Goal: Navigation & Orientation: Find specific page/section

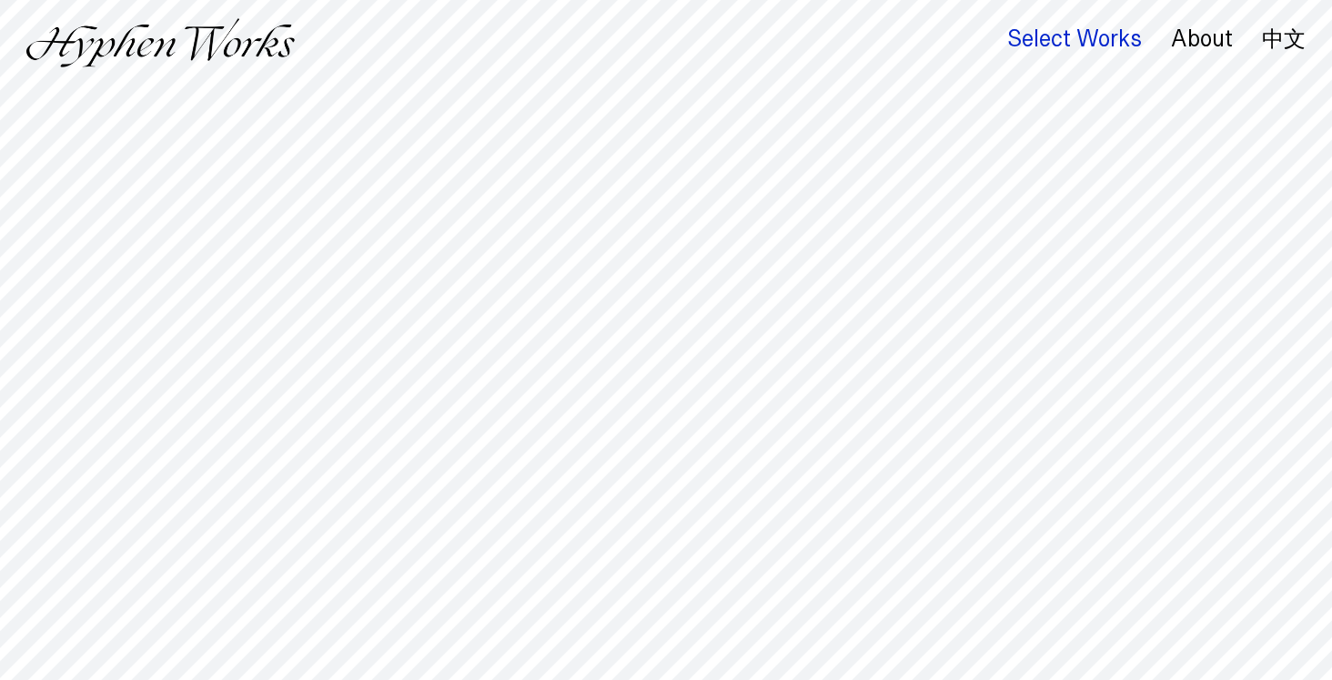
click at [1060, 48] on div "Select Works" at bounding box center [1074, 38] width 135 height 25
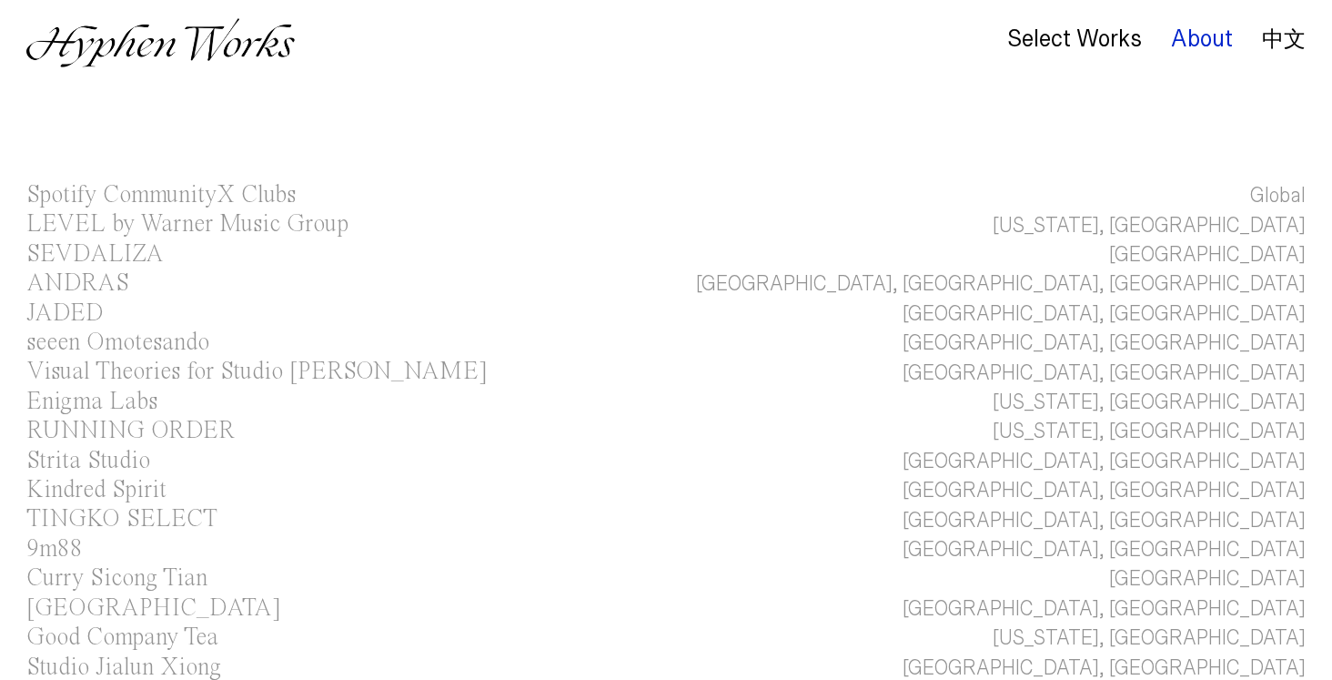
click at [1214, 32] on div "About" at bounding box center [1202, 38] width 62 height 25
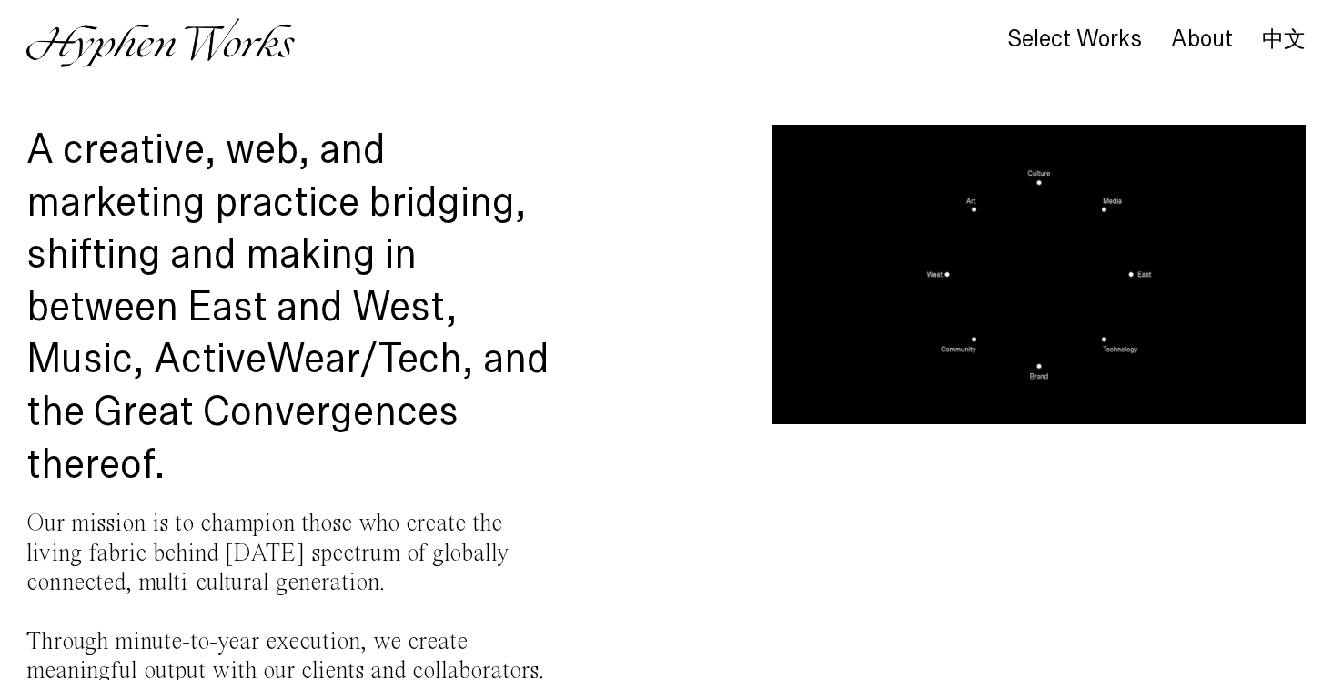
scroll to position [82, 0]
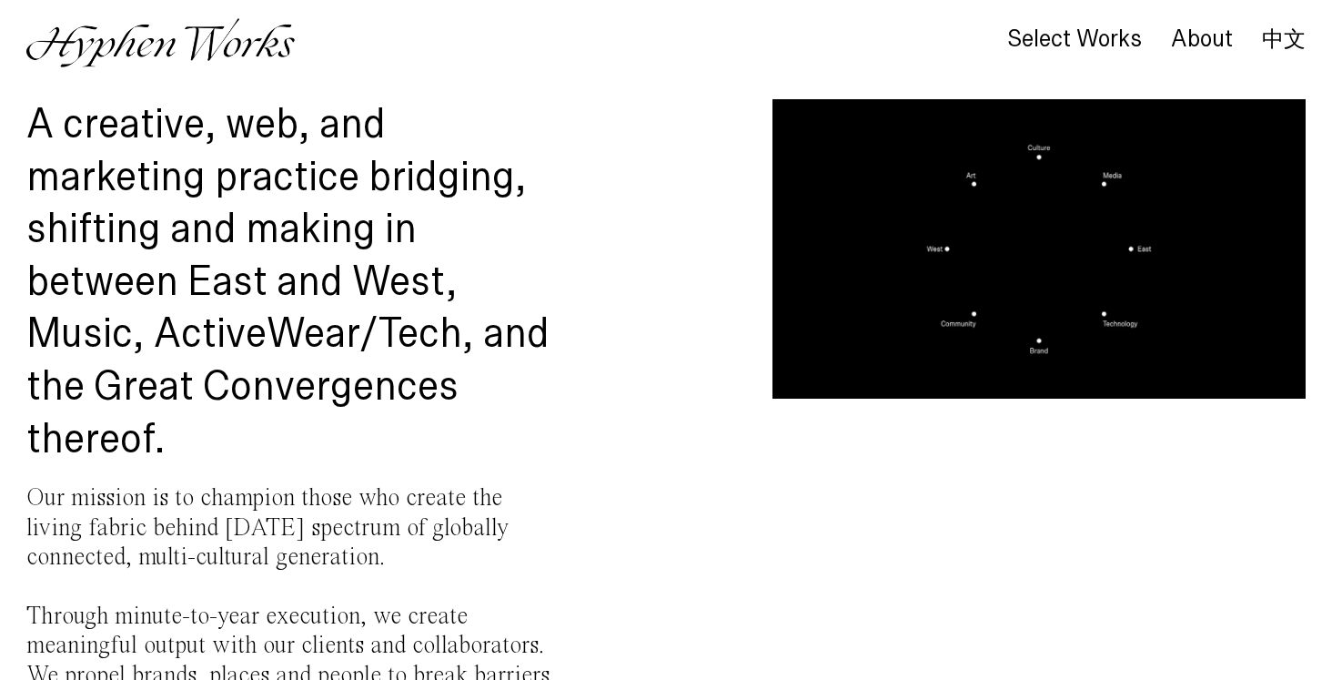
click at [823, 81] on div "Select Works About 中文" at bounding box center [666, 43] width 1332 height 86
click at [1197, 49] on div "About" at bounding box center [1202, 38] width 62 height 25
click at [1191, 34] on div "About" at bounding box center [1202, 38] width 62 height 25
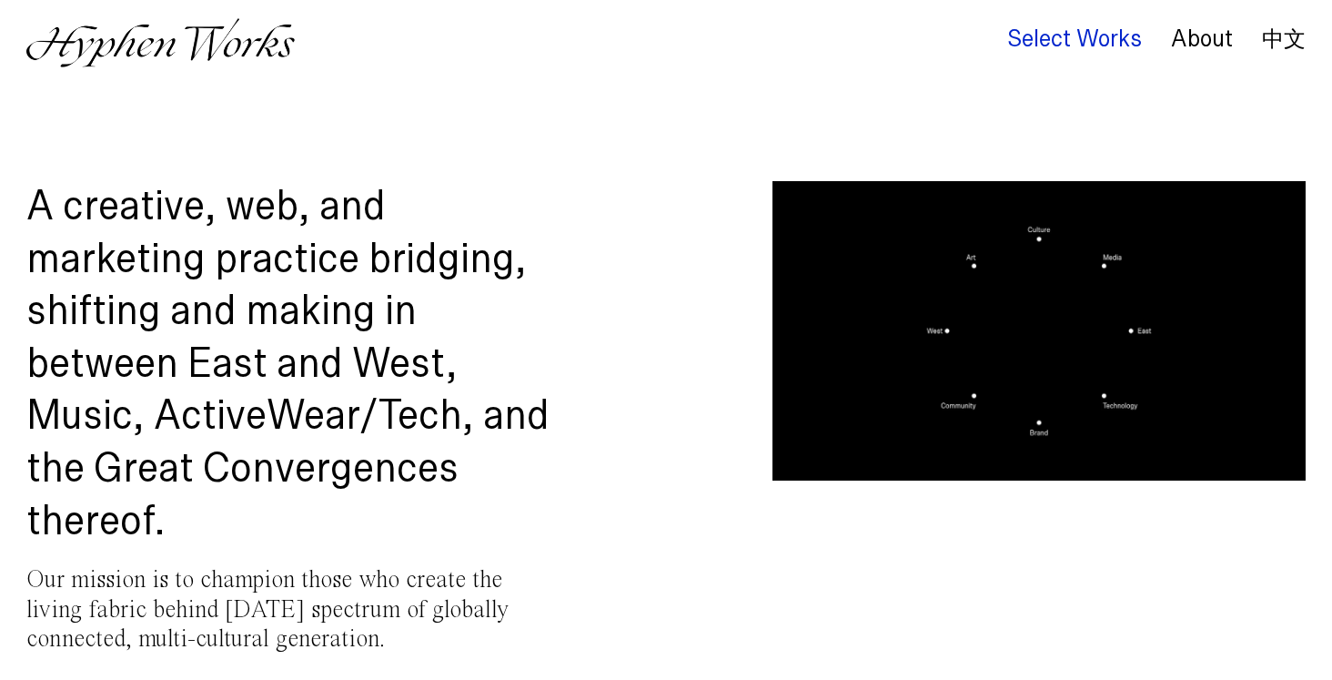
click at [1102, 47] on div "Select Works" at bounding box center [1074, 38] width 135 height 25
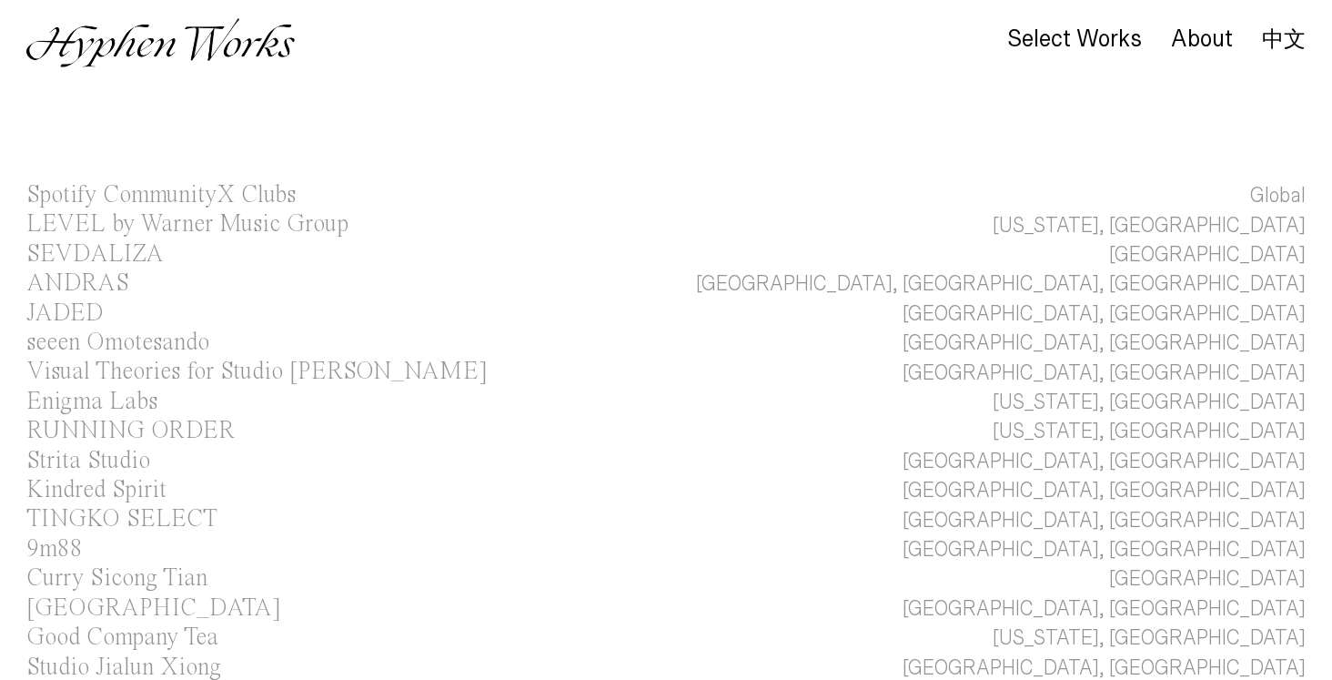
click at [1200, 25] on div "Select Works About 中文" at bounding box center [1142, 42] width 328 height 49
click at [1196, 40] on div "About" at bounding box center [1202, 38] width 62 height 25
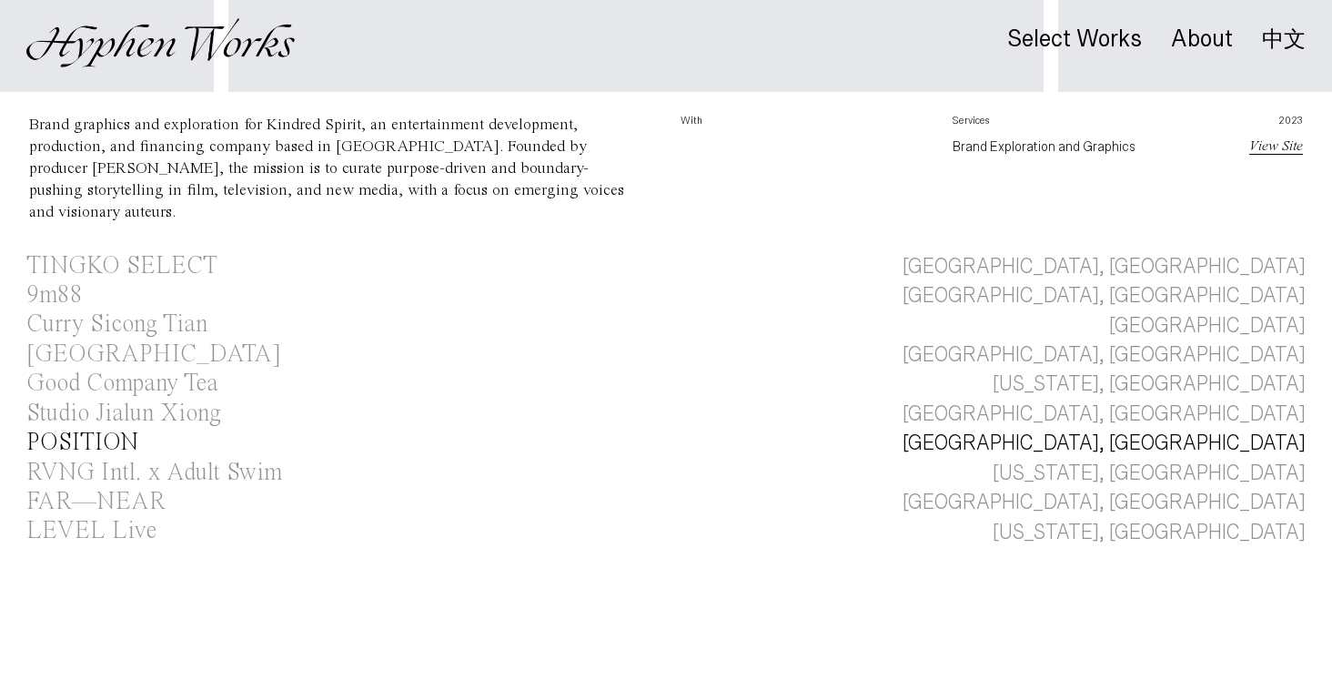
scroll to position [833, 0]
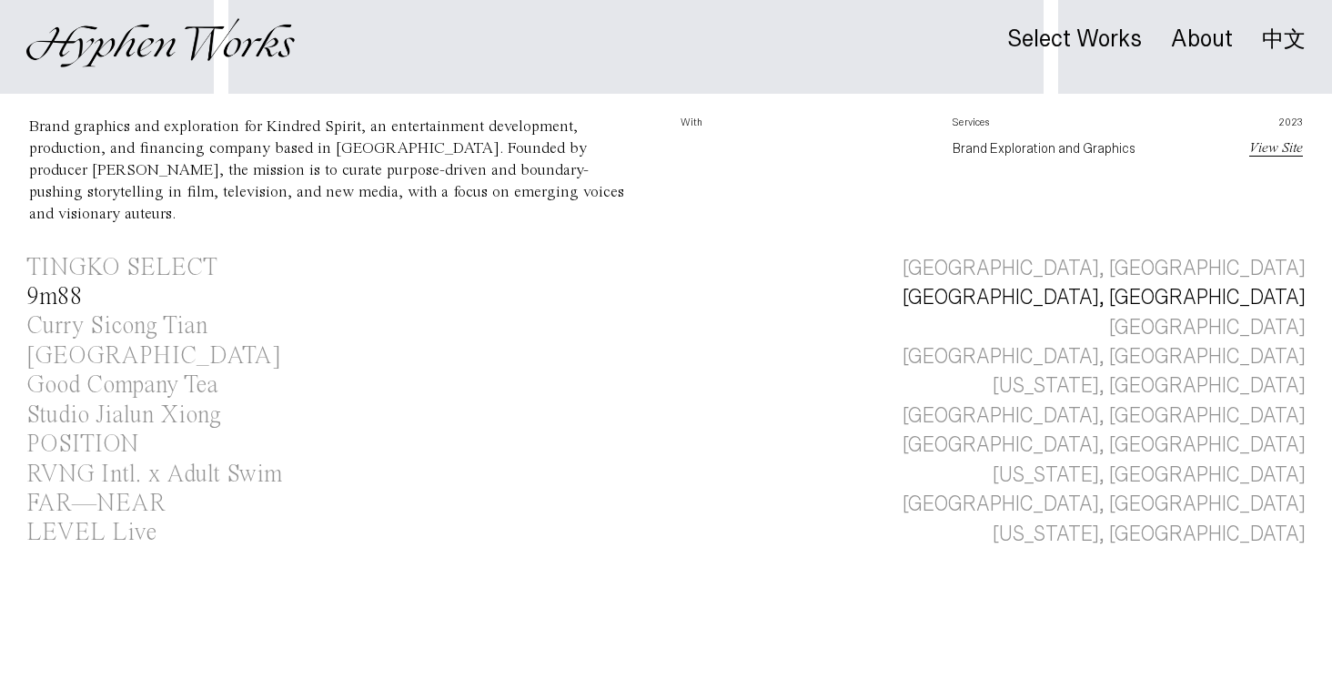
click at [109, 300] on link "9m88 Taipei, Taiwan" at bounding box center [666, 297] width 1332 height 29
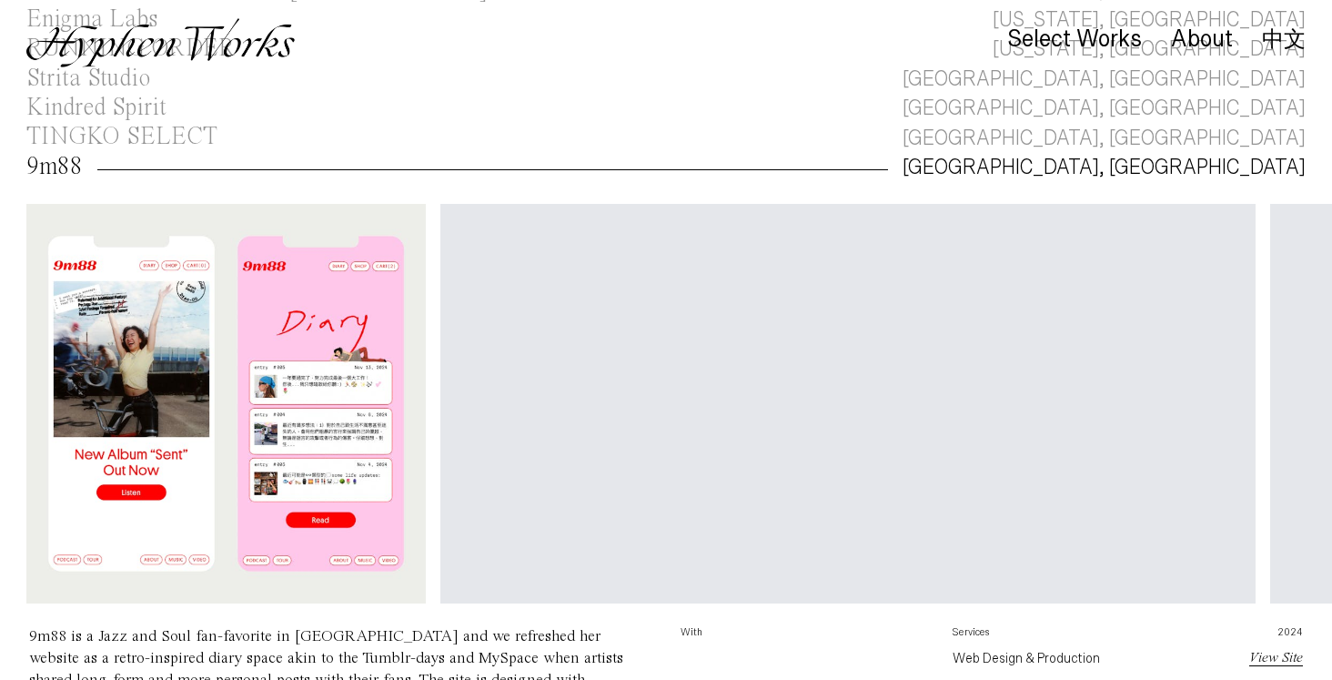
scroll to position [0, 66]
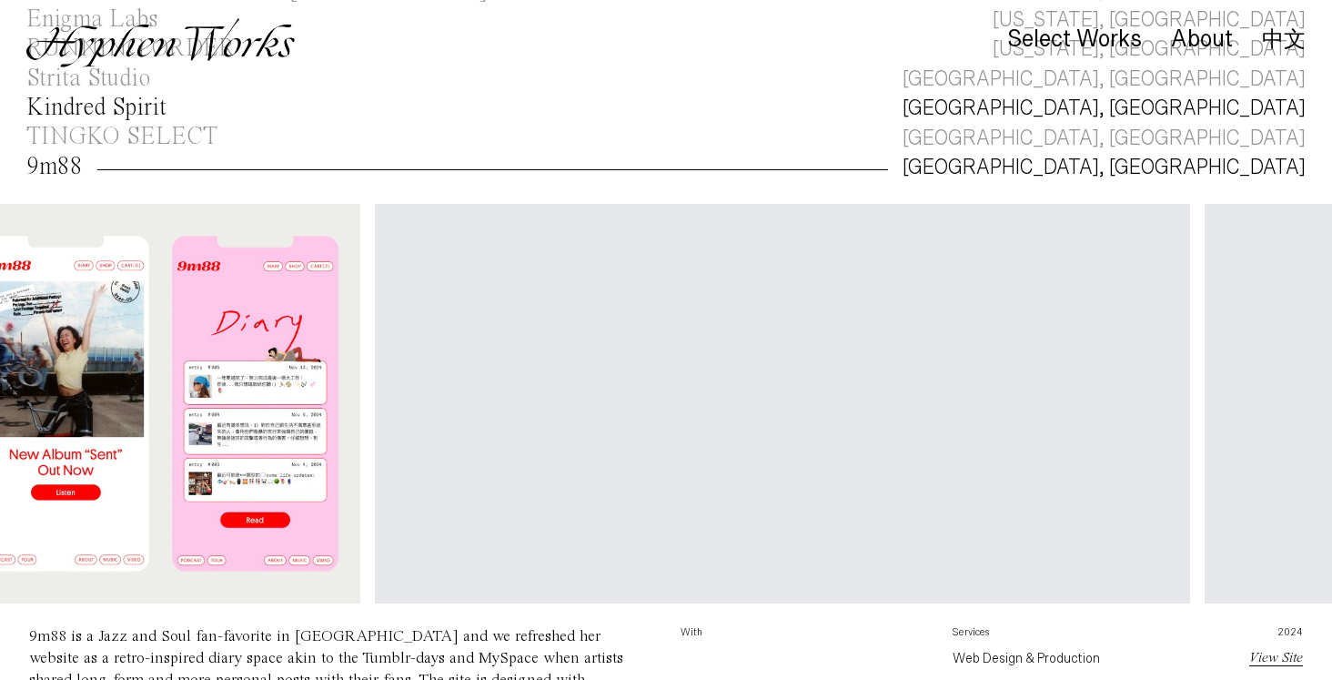
click at [106, 113] on div "Kindred Spirit" at bounding box center [96, 108] width 140 height 25
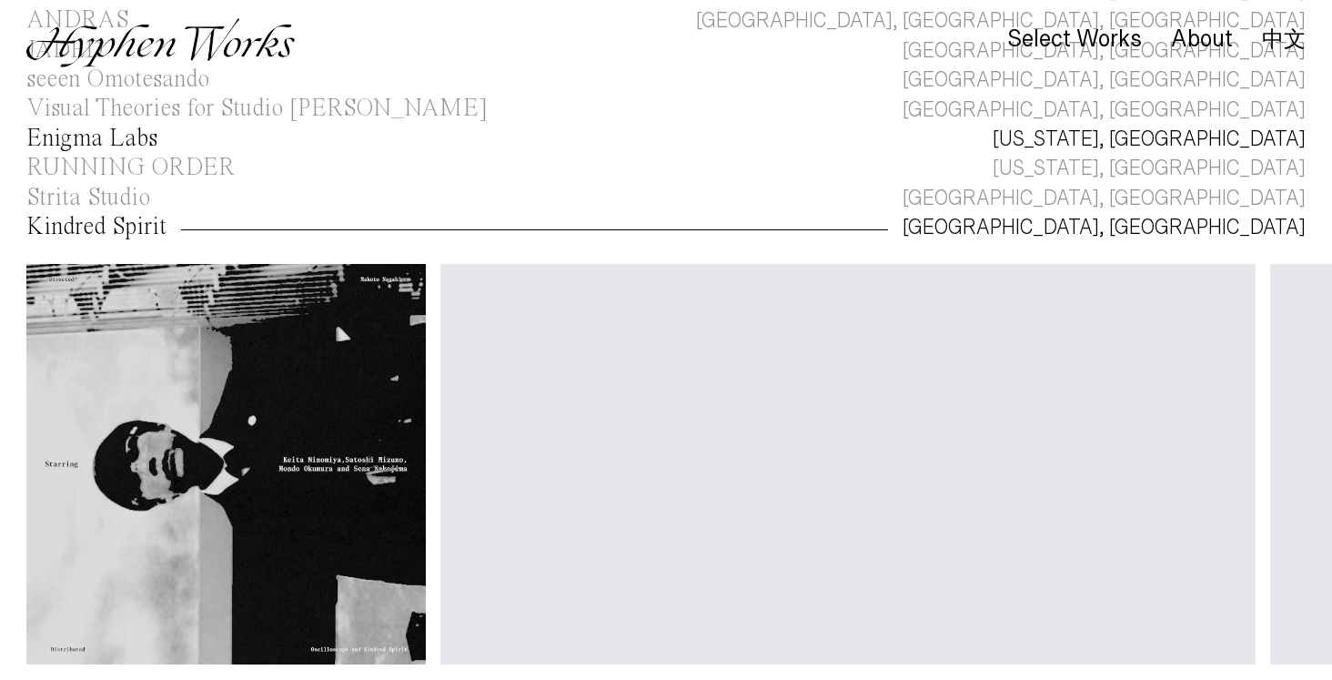
click at [157, 197] on div "Spotify CommunityX Clubs Global LEVEL by Warner Music Group New York, NY SEVDAL…" at bounding box center [666, 518] width 1332 height 1201
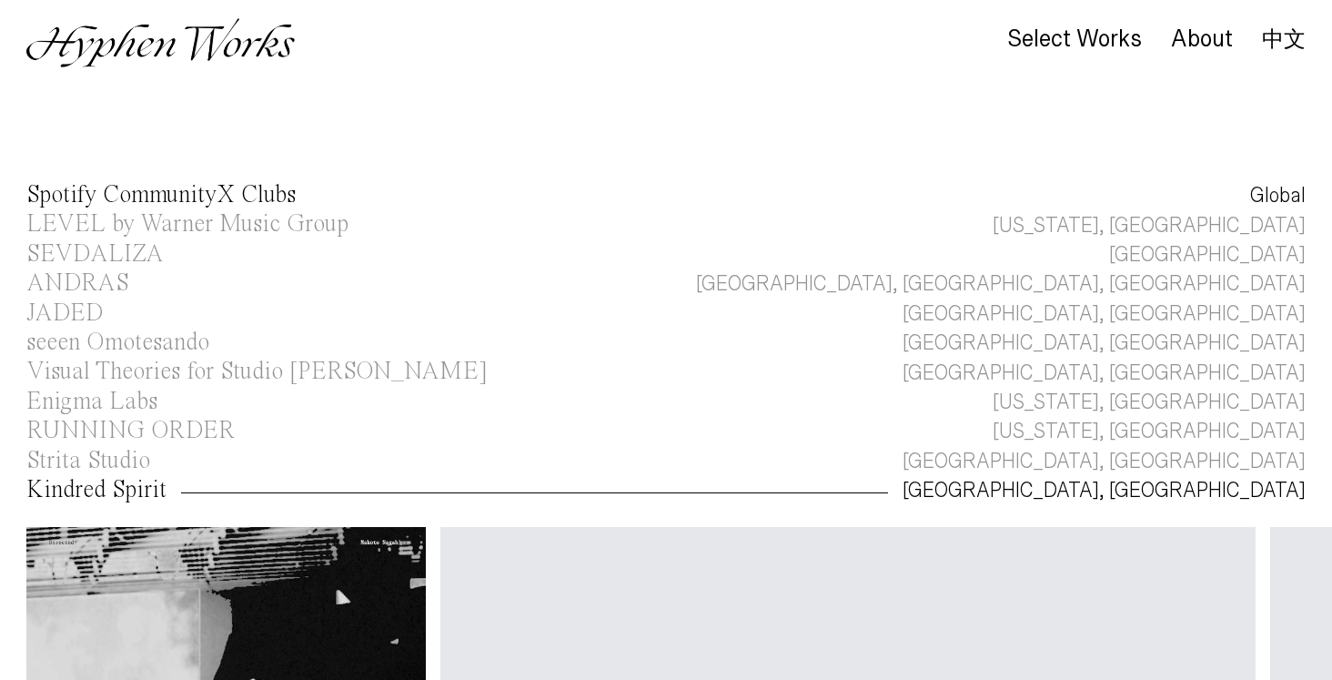
click at [149, 191] on div "Spotify CommunityX Clubs" at bounding box center [160, 195] width 269 height 25
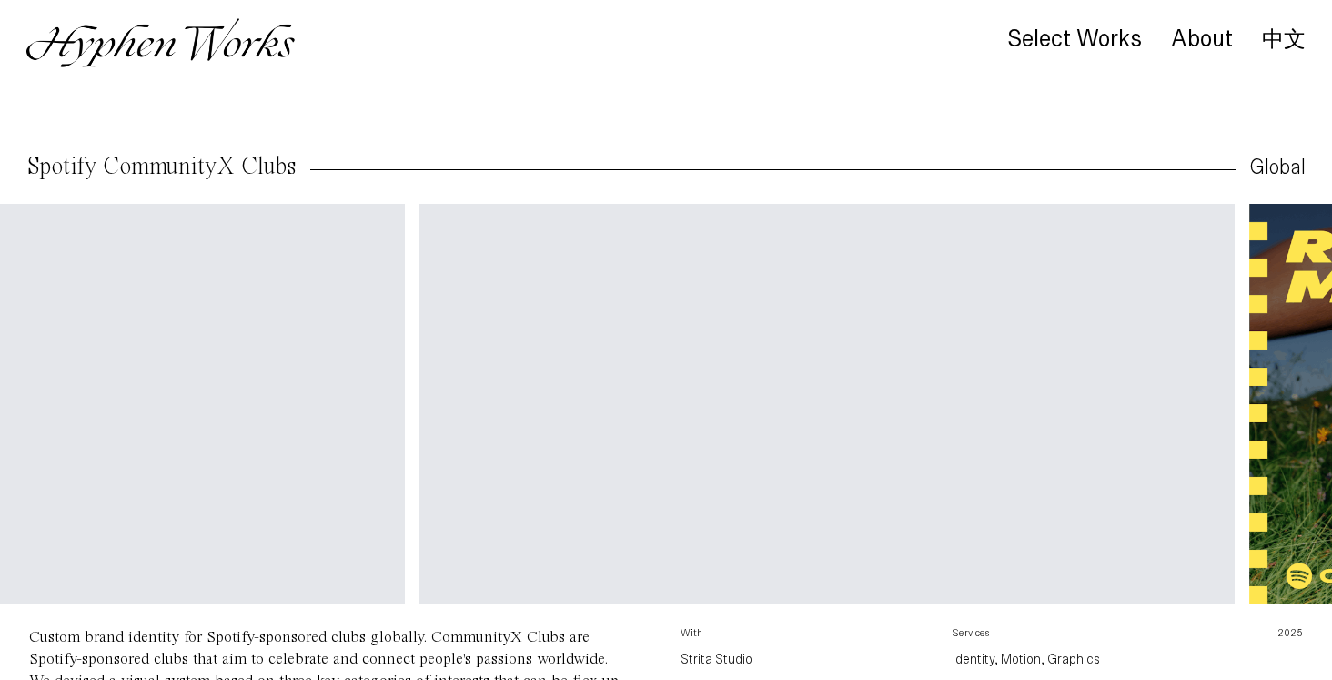
scroll to position [0, 1663]
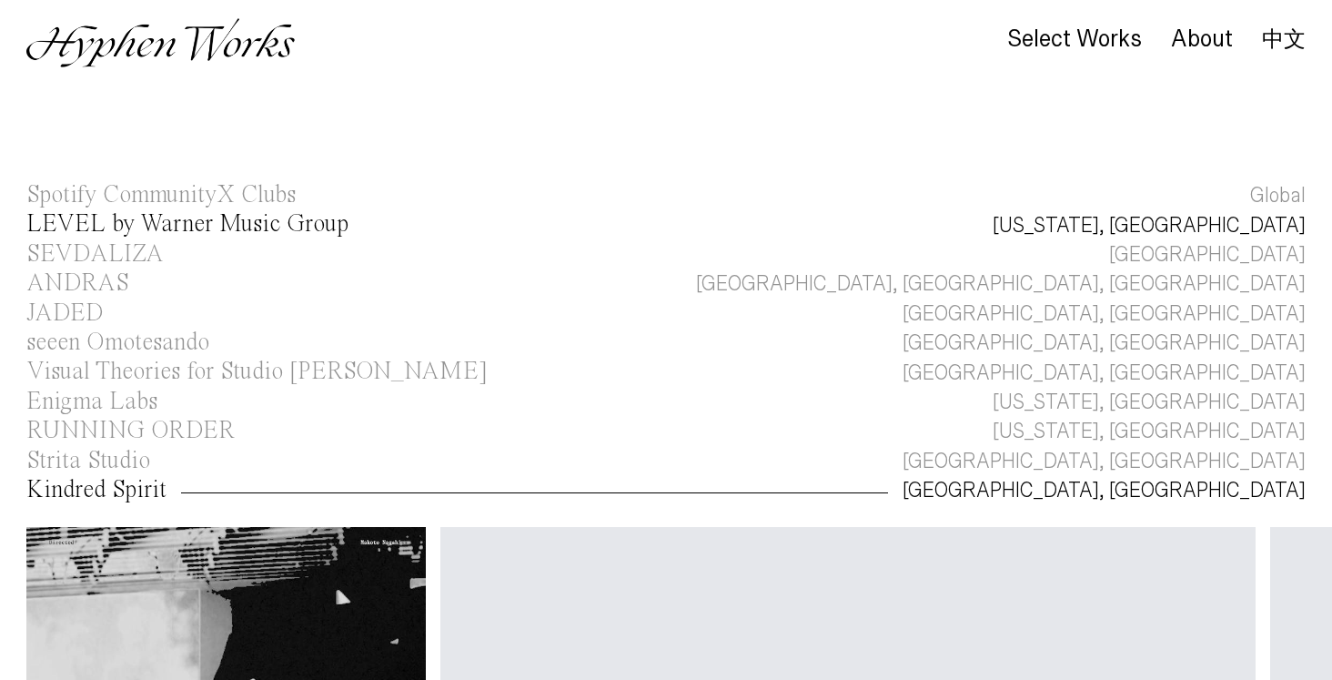
click at [251, 227] on div "LEVEL by Warner Music Group" at bounding box center [187, 224] width 322 height 25
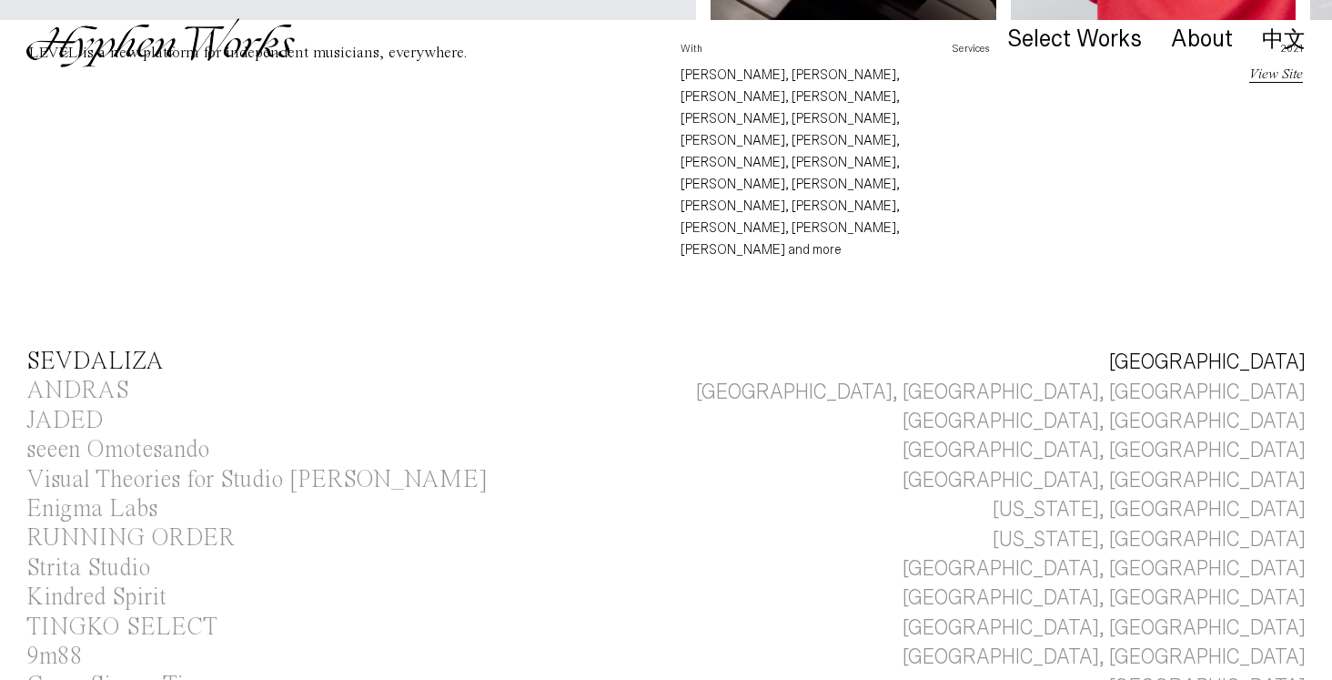
click at [130, 349] on div "SEVDALIZA" at bounding box center [94, 361] width 137 height 25
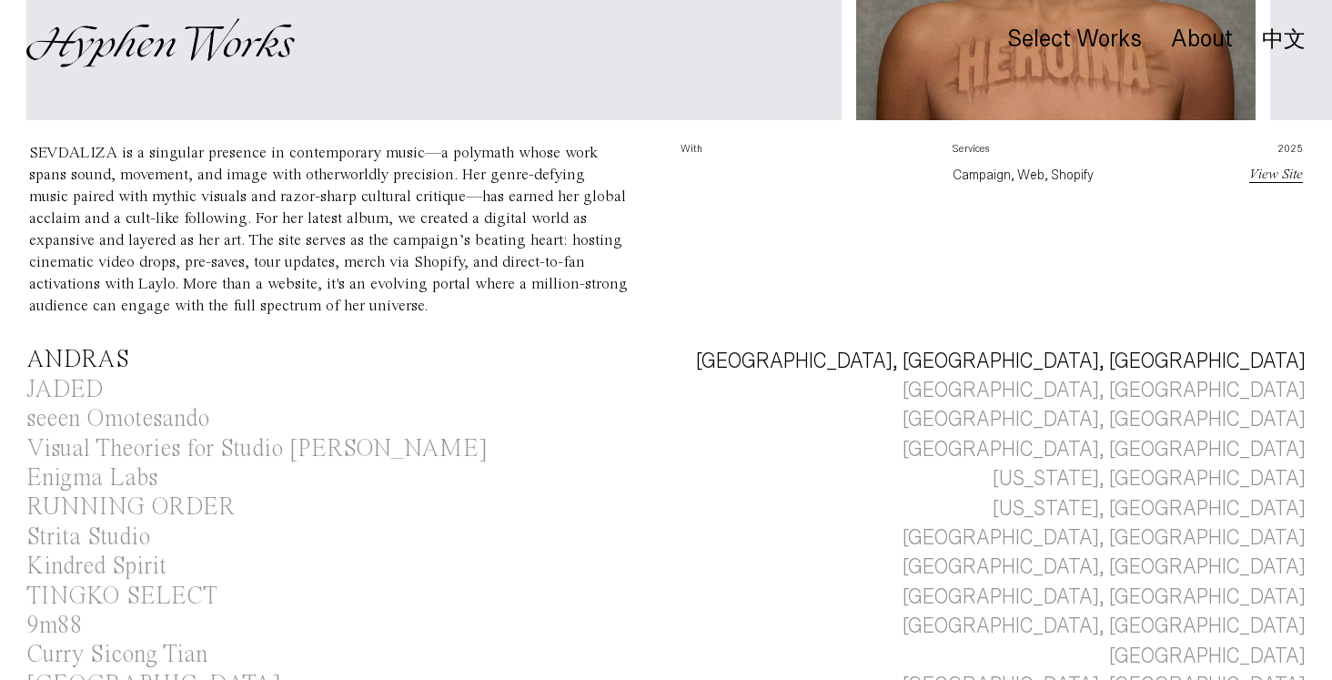
click at [105, 354] on div "ANDRAS" at bounding box center [77, 360] width 103 height 25
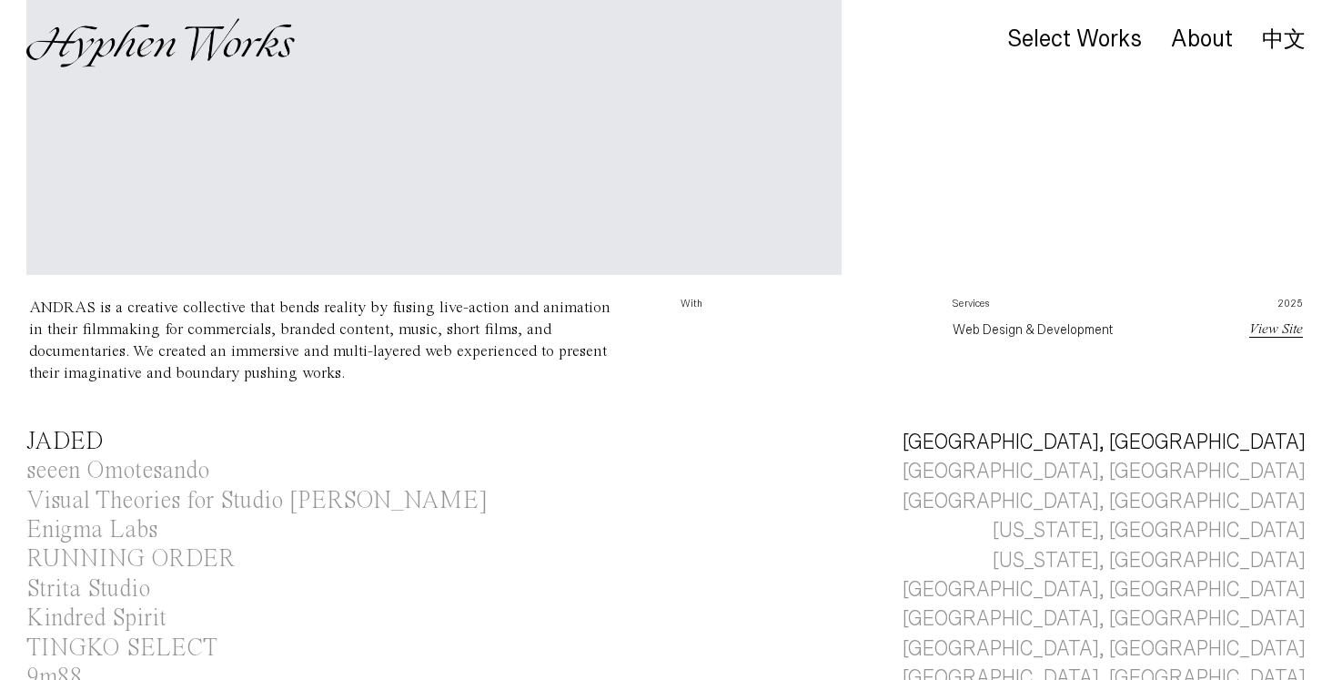
click at [72, 432] on div "JADED" at bounding box center [64, 441] width 77 height 25
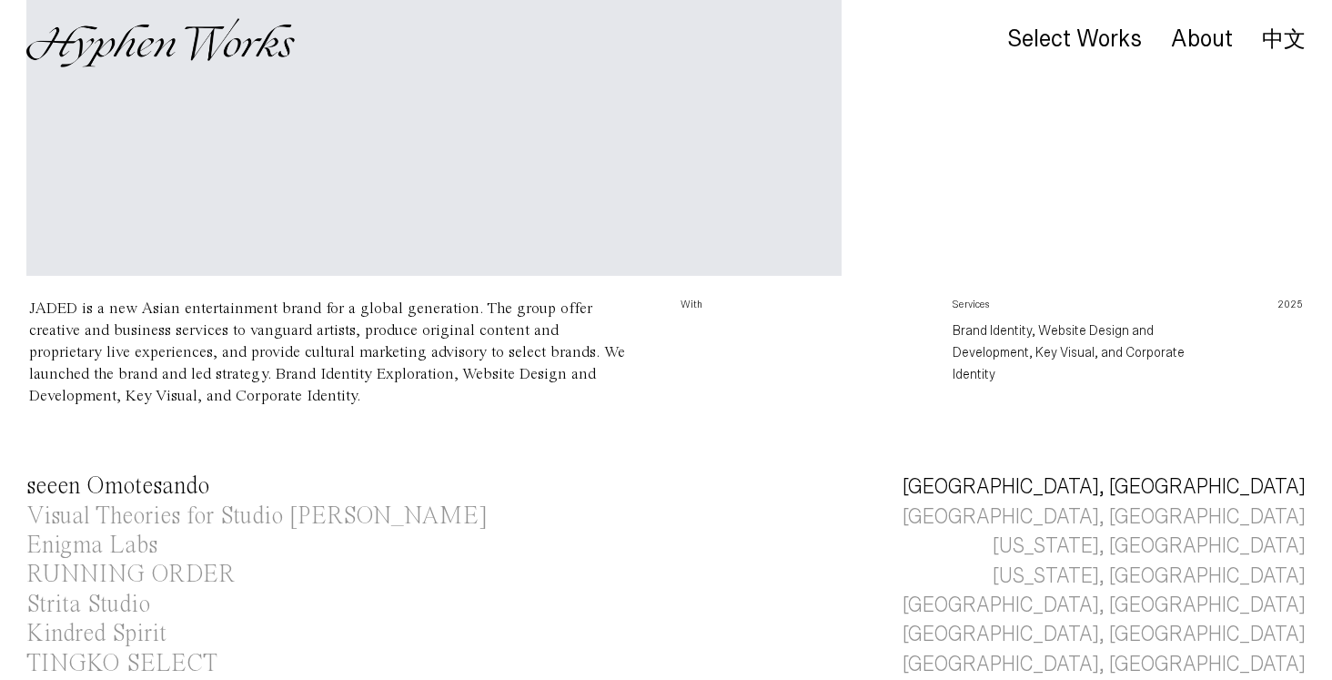
click at [108, 490] on div "seeen Omotesando" at bounding box center [117, 486] width 183 height 25
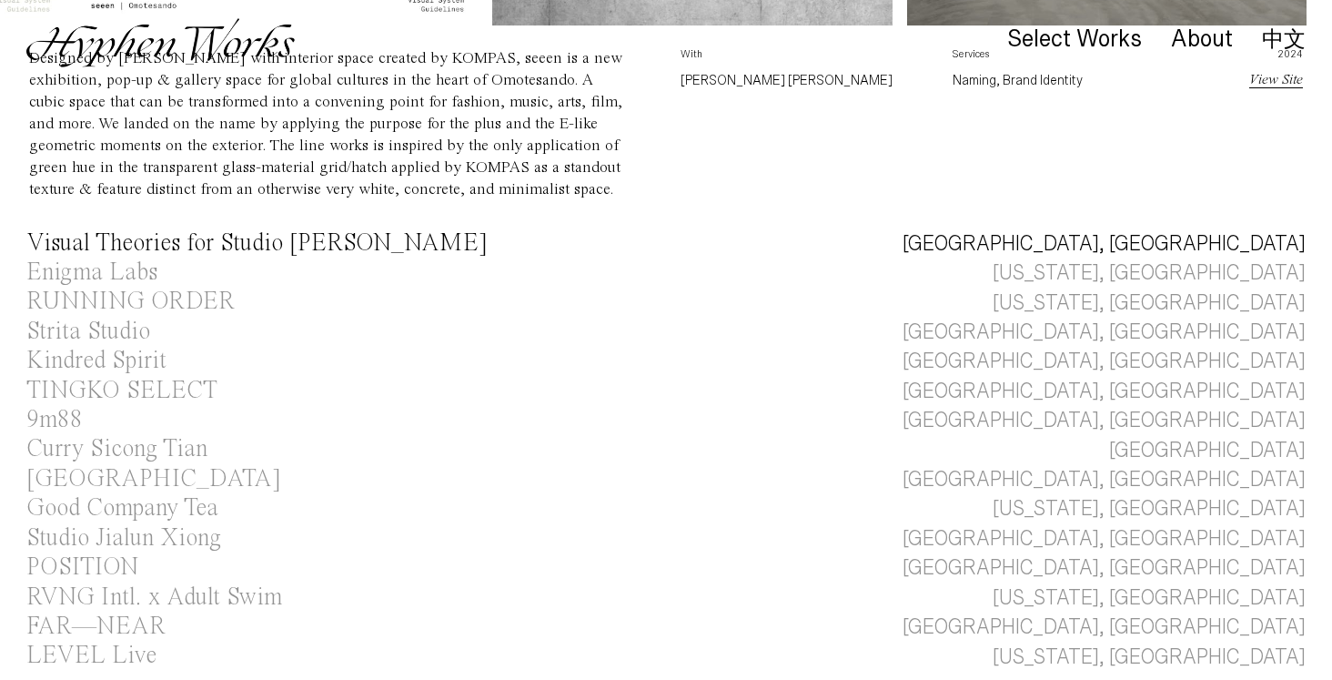
click at [160, 248] on div "Visual Theories for Studio [PERSON_NAME]" at bounding box center [256, 243] width 461 height 25
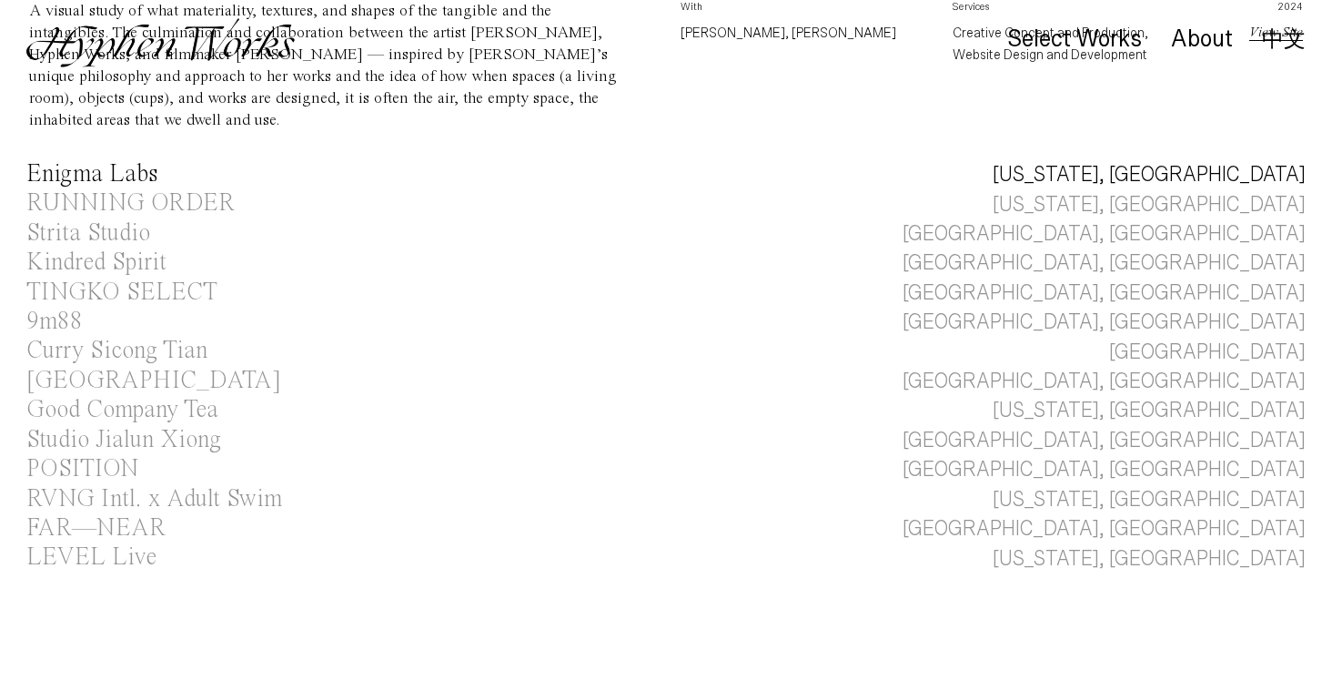
click at [107, 166] on div "Enigma Labs" at bounding box center [91, 174] width 131 height 25
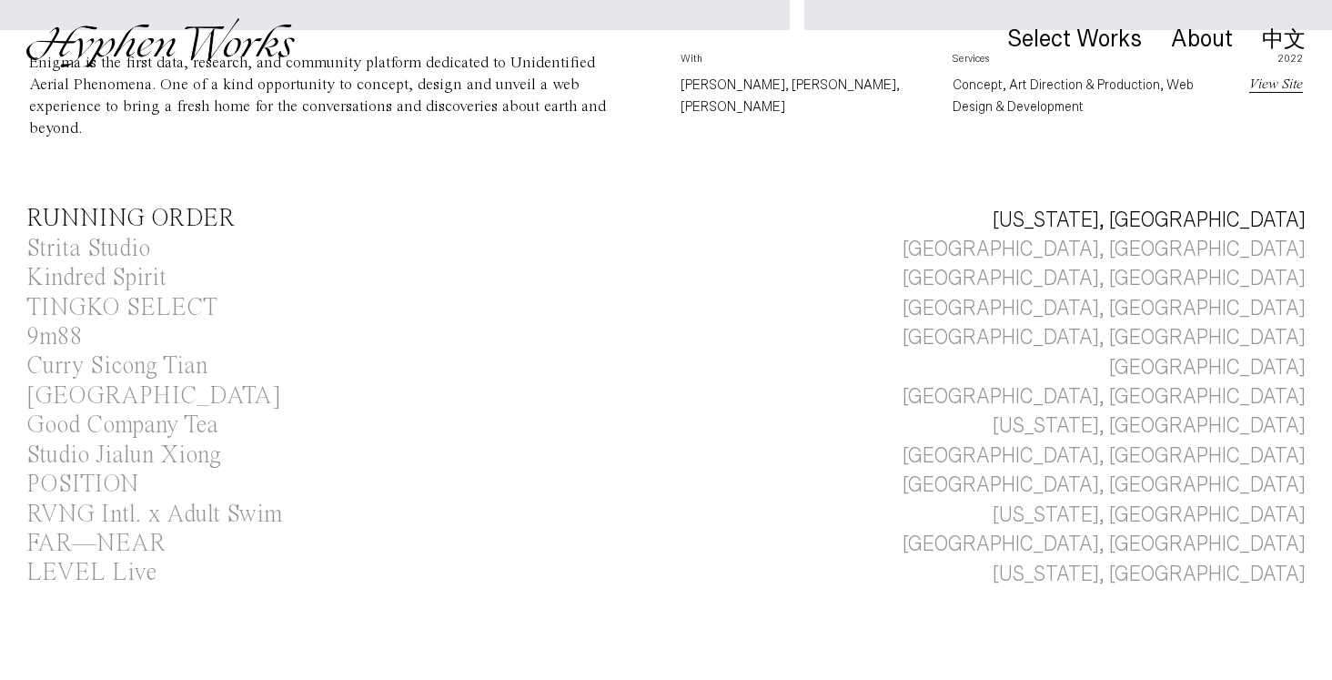
click at [177, 214] on div "RUNNING ORDER" at bounding box center [130, 219] width 208 height 25
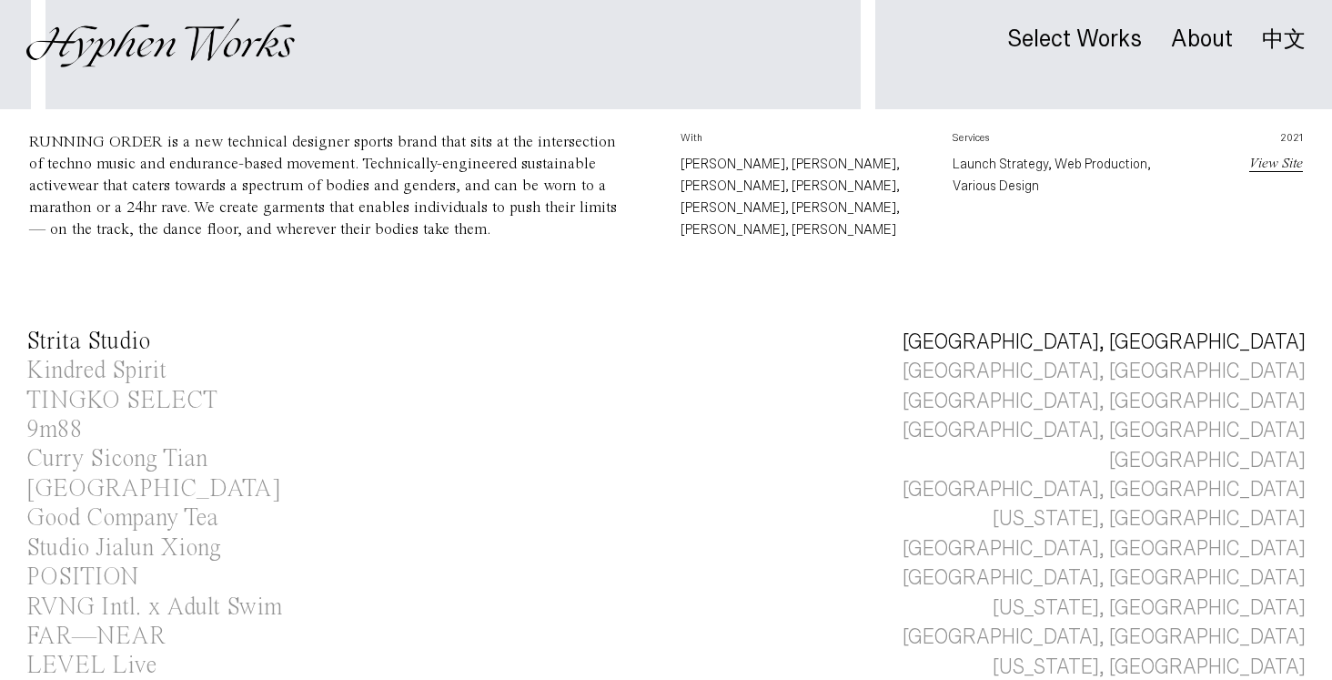
click at [129, 329] on div "Strita Studio" at bounding box center [88, 341] width 124 height 25
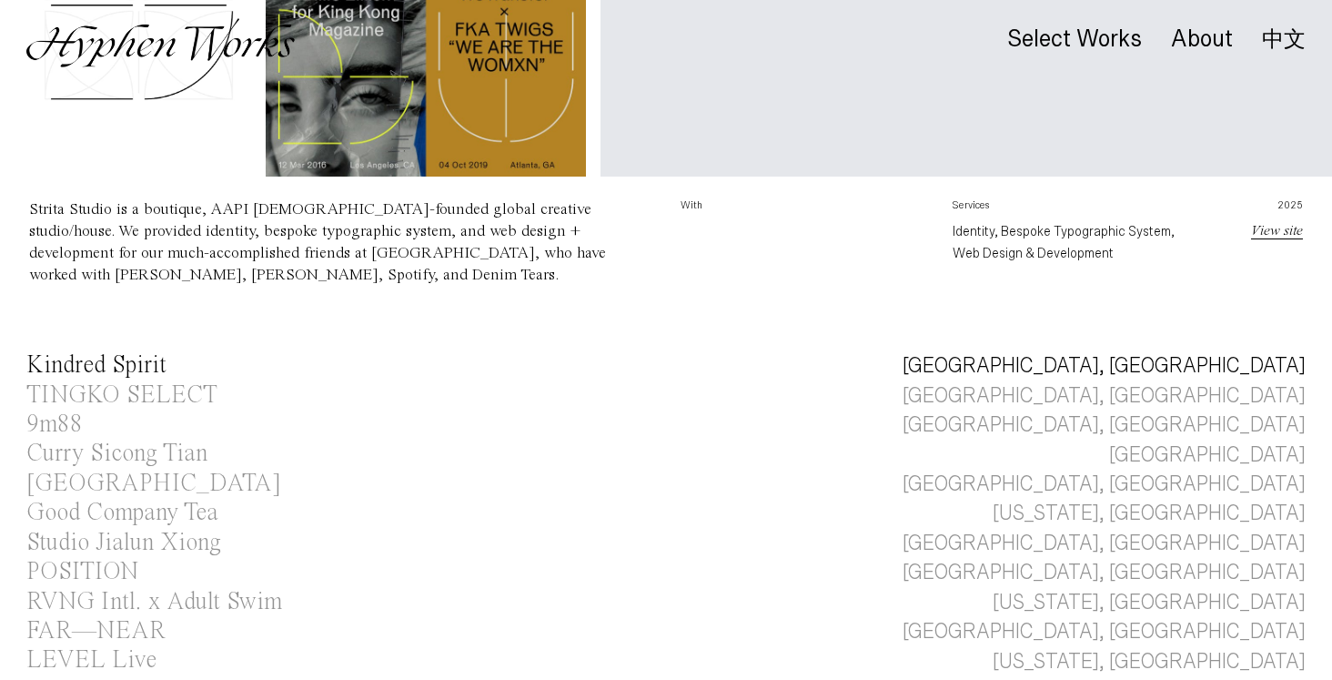
click at [116, 361] on div "Kindred Spirit" at bounding box center [96, 365] width 140 height 25
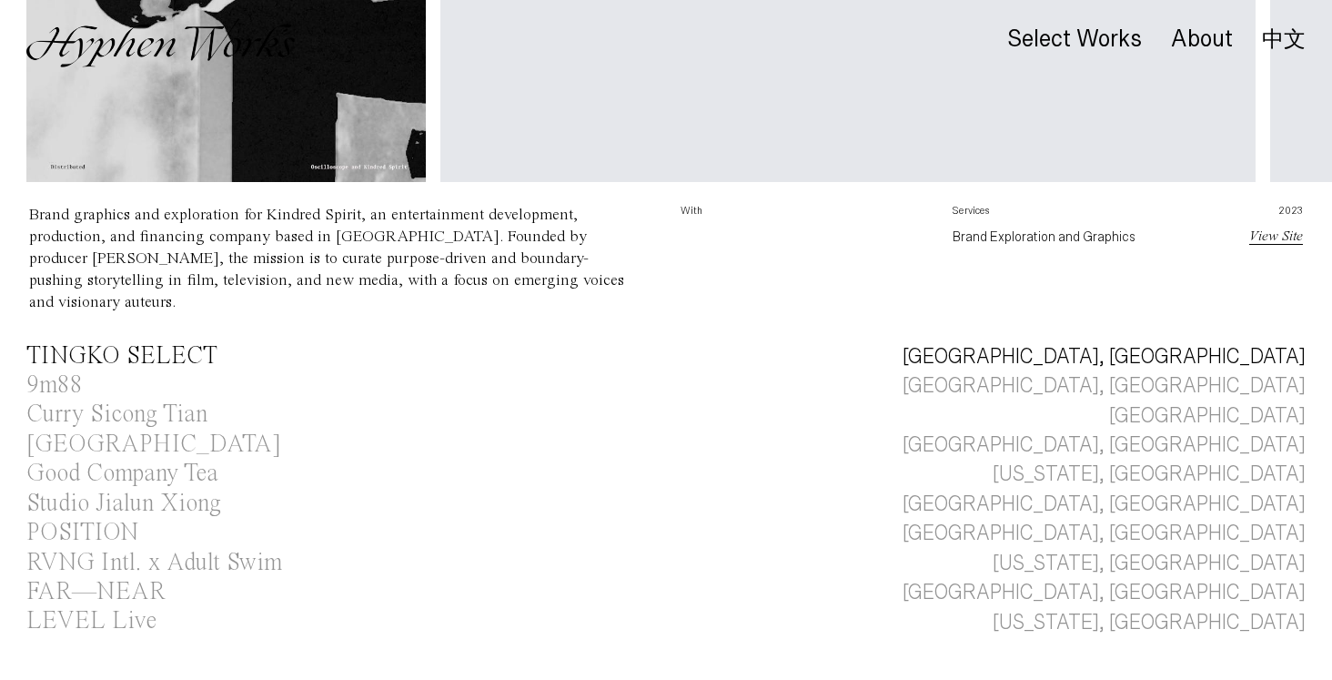
click at [116, 344] on div "TINGKO SELECT" at bounding box center [121, 356] width 191 height 25
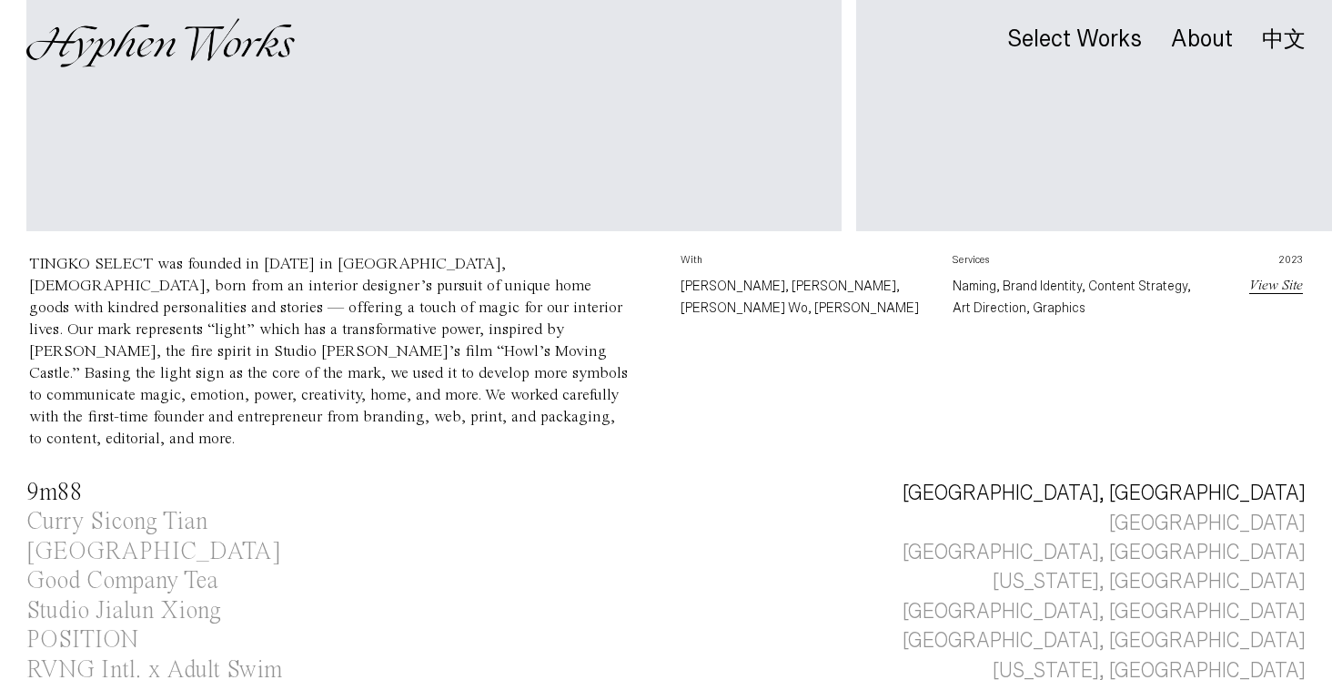
click at [65, 480] on div "9m88" at bounding box center [54, 492] width 56 height 25
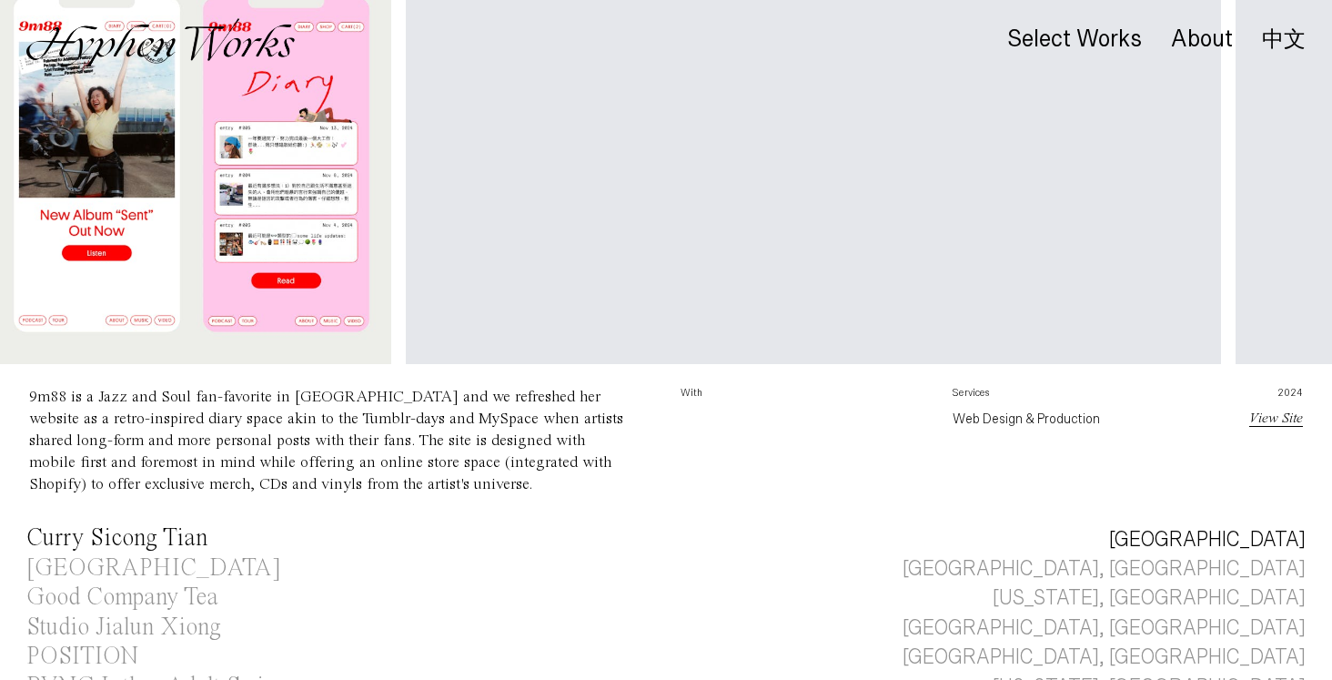
click at [133, 540] on div "Curry Sicong Tian" at bounding box center [116, 538] width 181 height 25
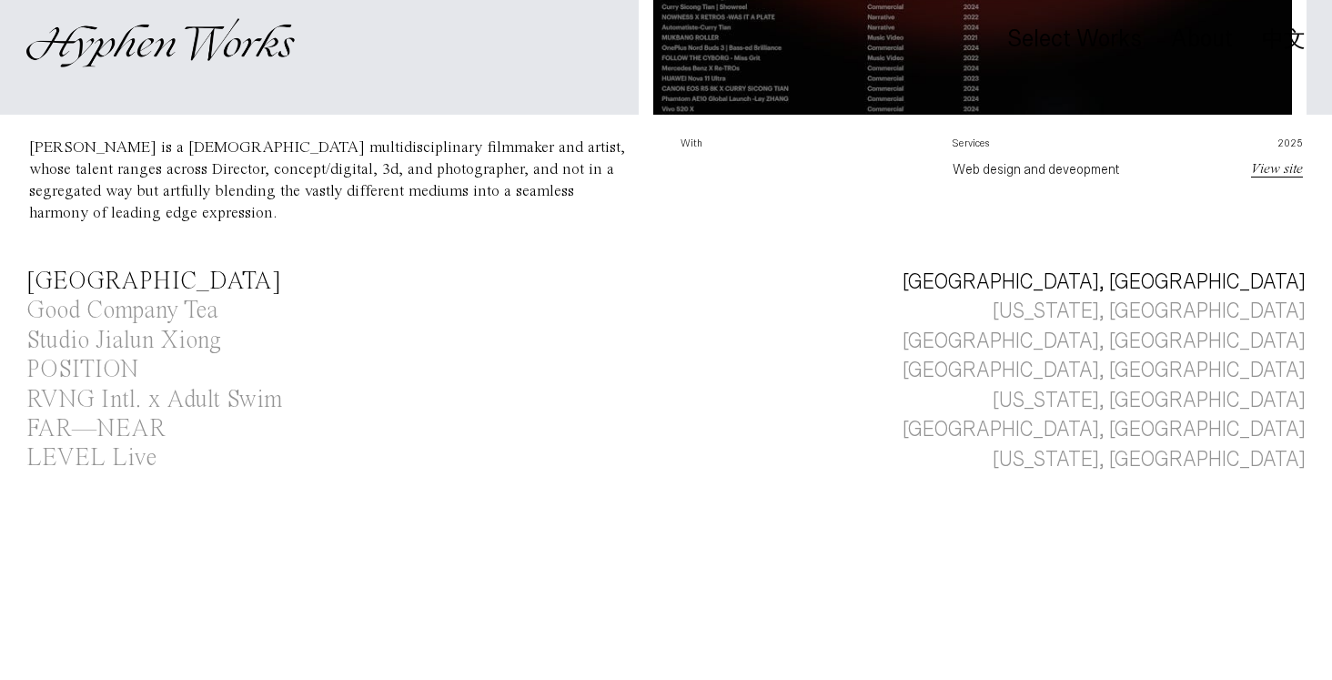
click at [149, 288] on div "Kaohsiung Music Center" at bounding box center [153, 281] width 255 height 25
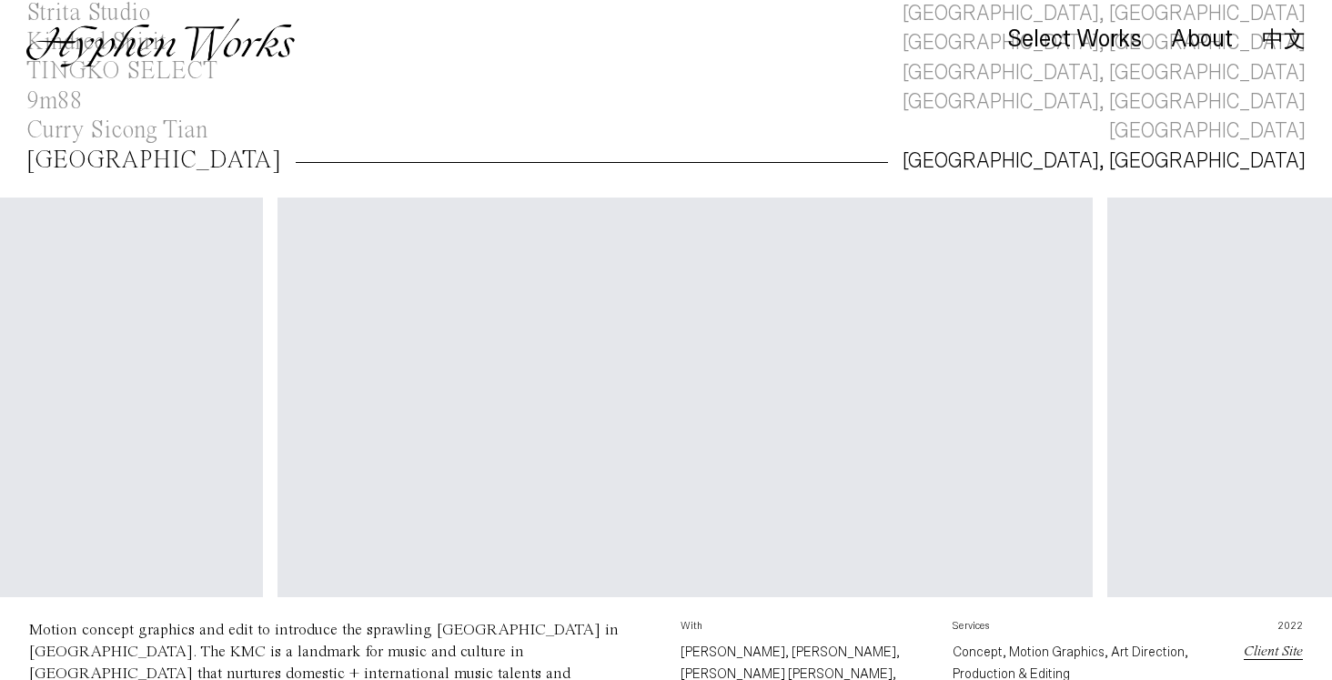
scroll to position [0, 821]
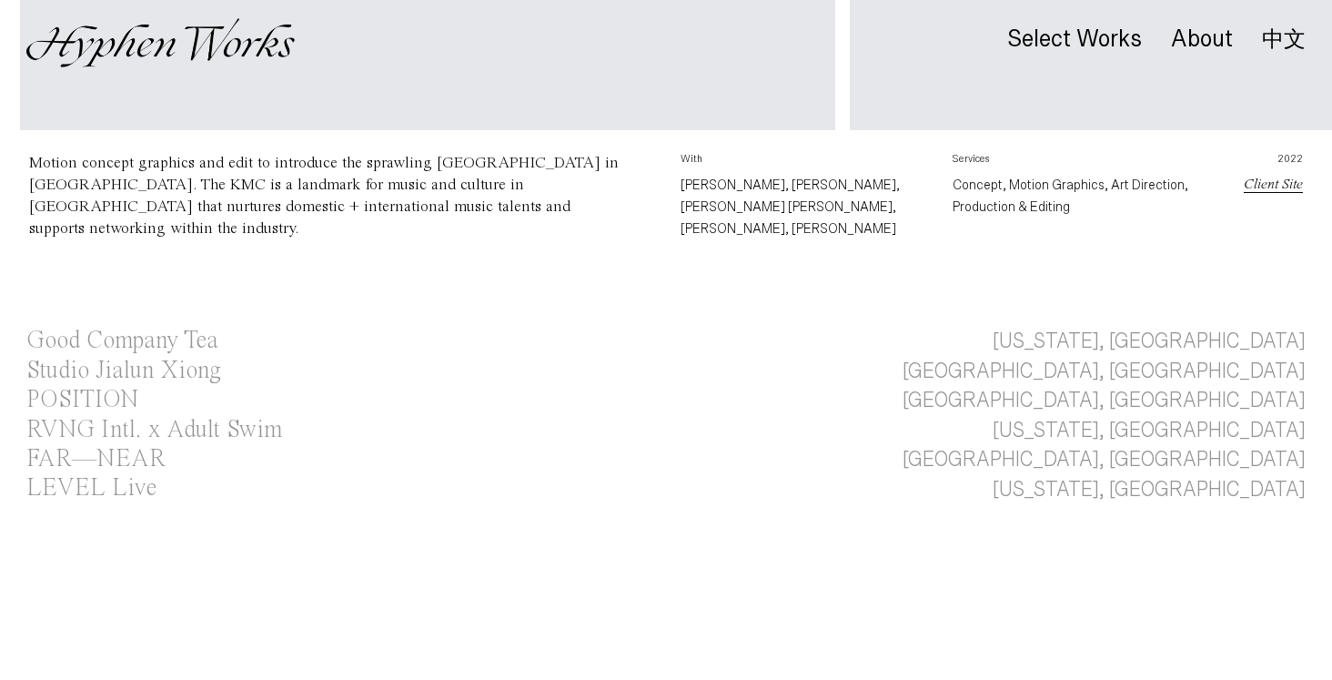
click at [128, 302] on div "Motion concept graphics and edit to introduce the sprawling Kaohsiung Music Cen…" at bounding box center [354, 239] width 651 height 175
click at [126, 328] on div "Good Company Tea" at bounding box center [122, 340] width 192 height 25
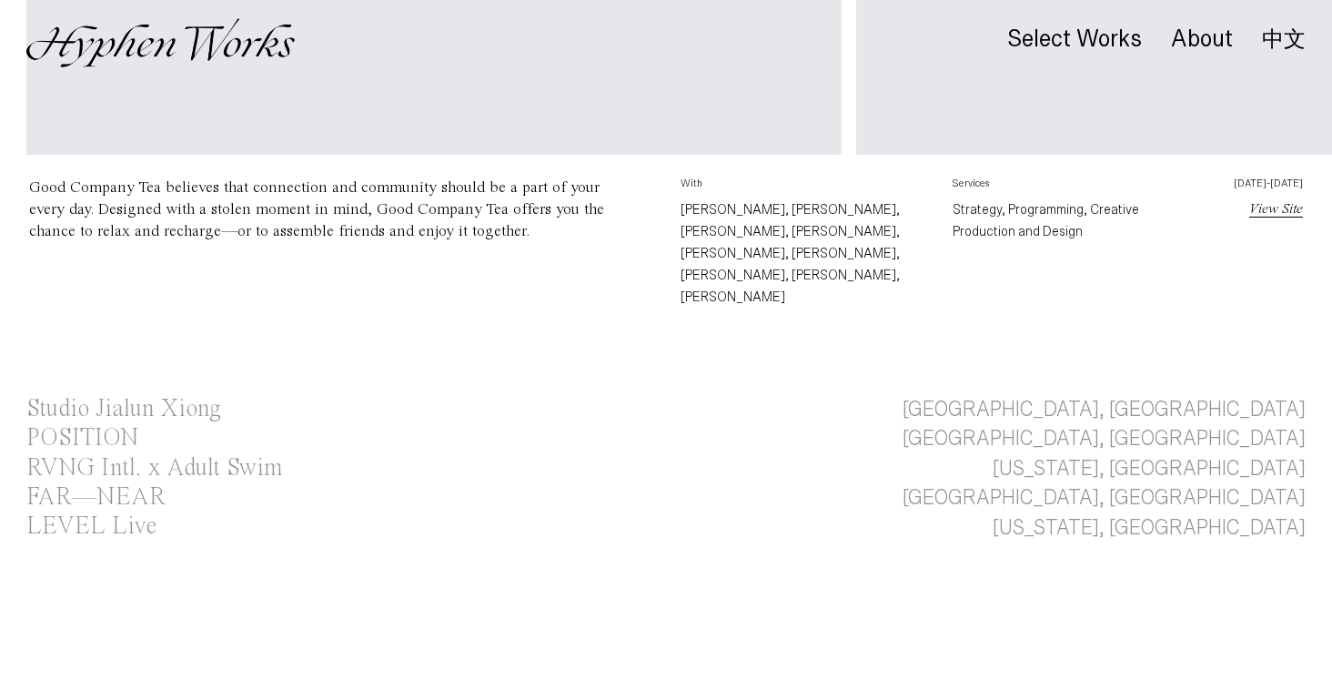
scroll to position [1063, 0]
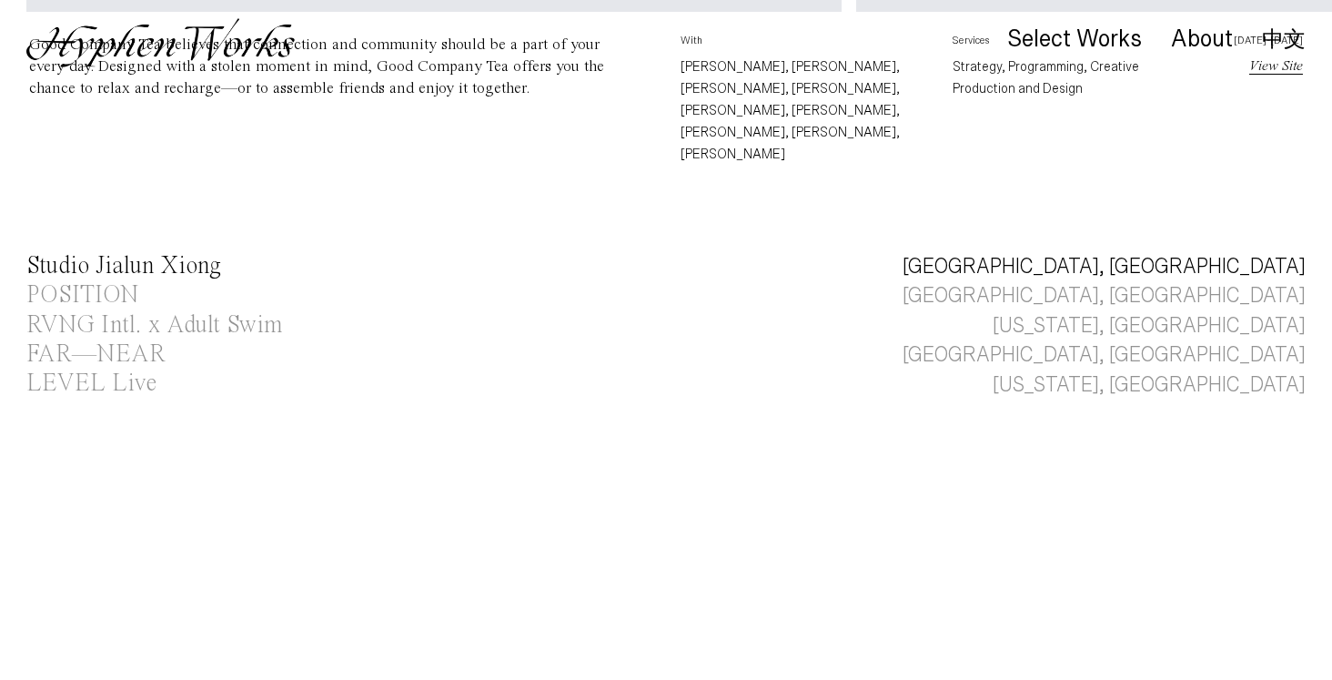
click at [95, 254] on div "Studio Jialun Xiong" at bounding box center [123, 266] width 195 height 25
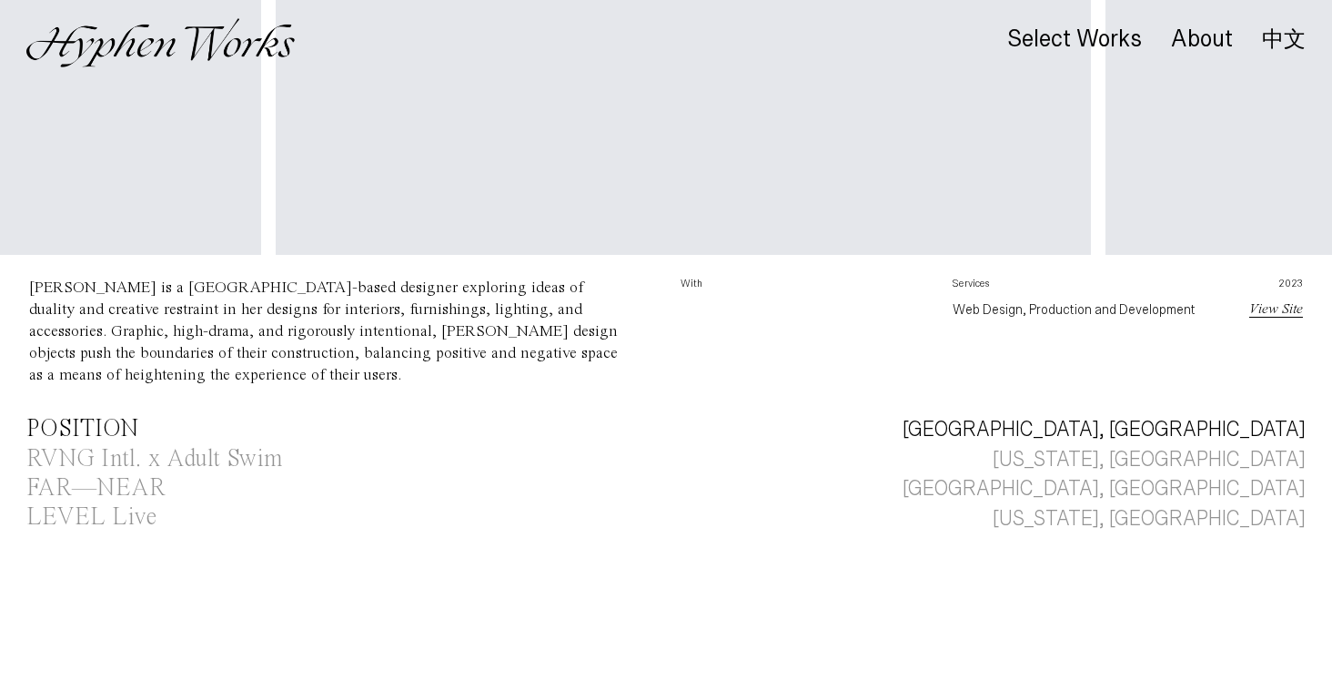
click at [108, 441] on div "POSITION" at bounding box center [82, 429] width 112 height 25
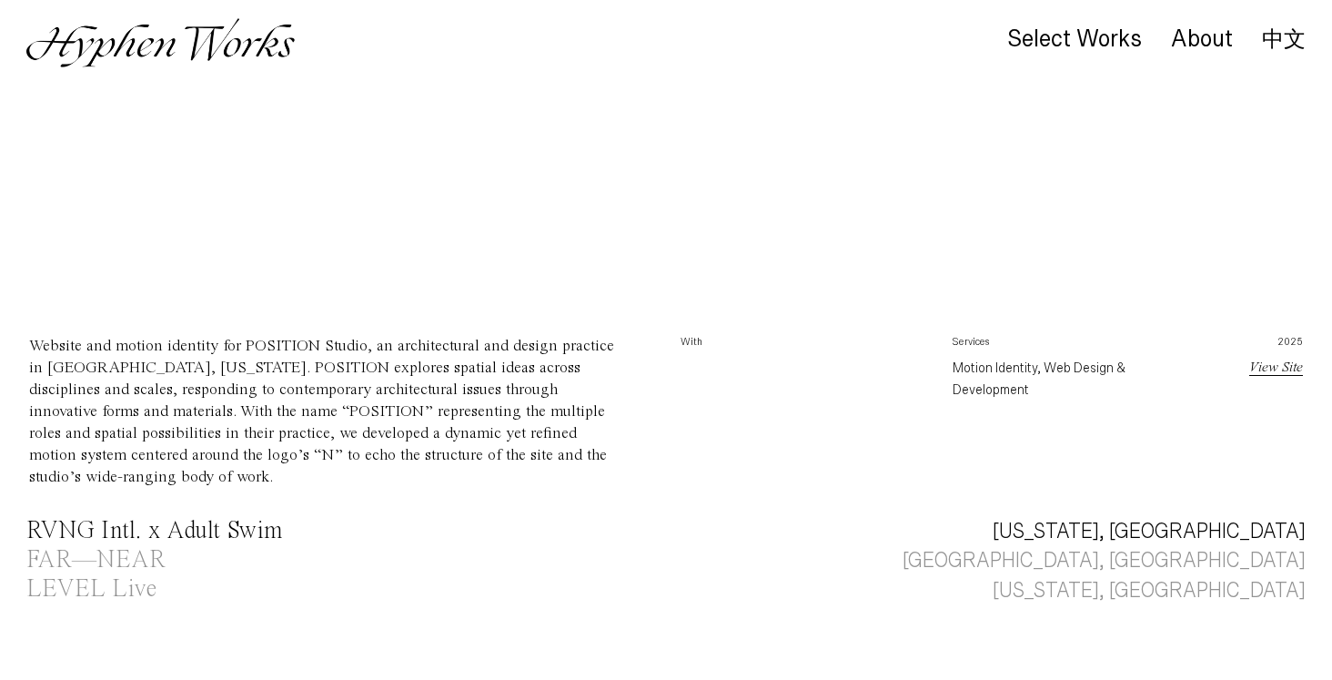
click at [217, 519] on div "RVNG Intl. x Adult Swim" at bounding box center [154, 531] width 256 height 25
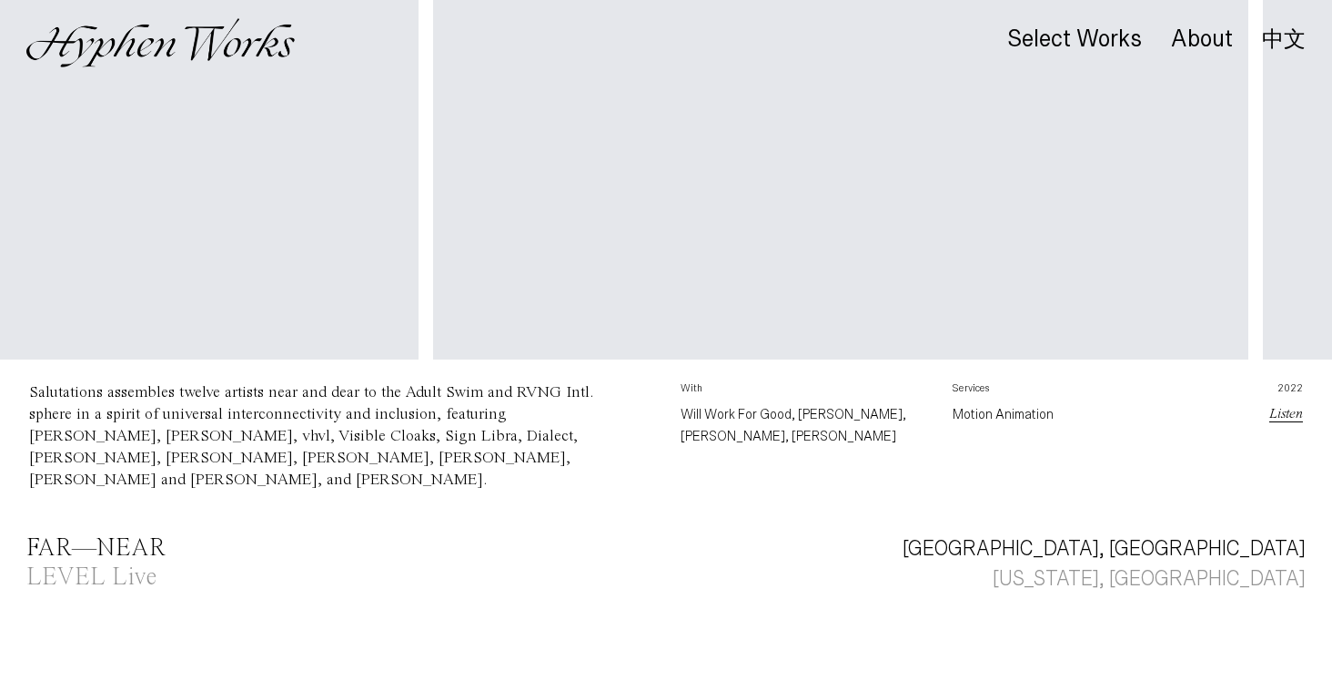
click at [128, 546] on div "FAR—NEAR" at bounding box center [95, 548] width 139 height 25
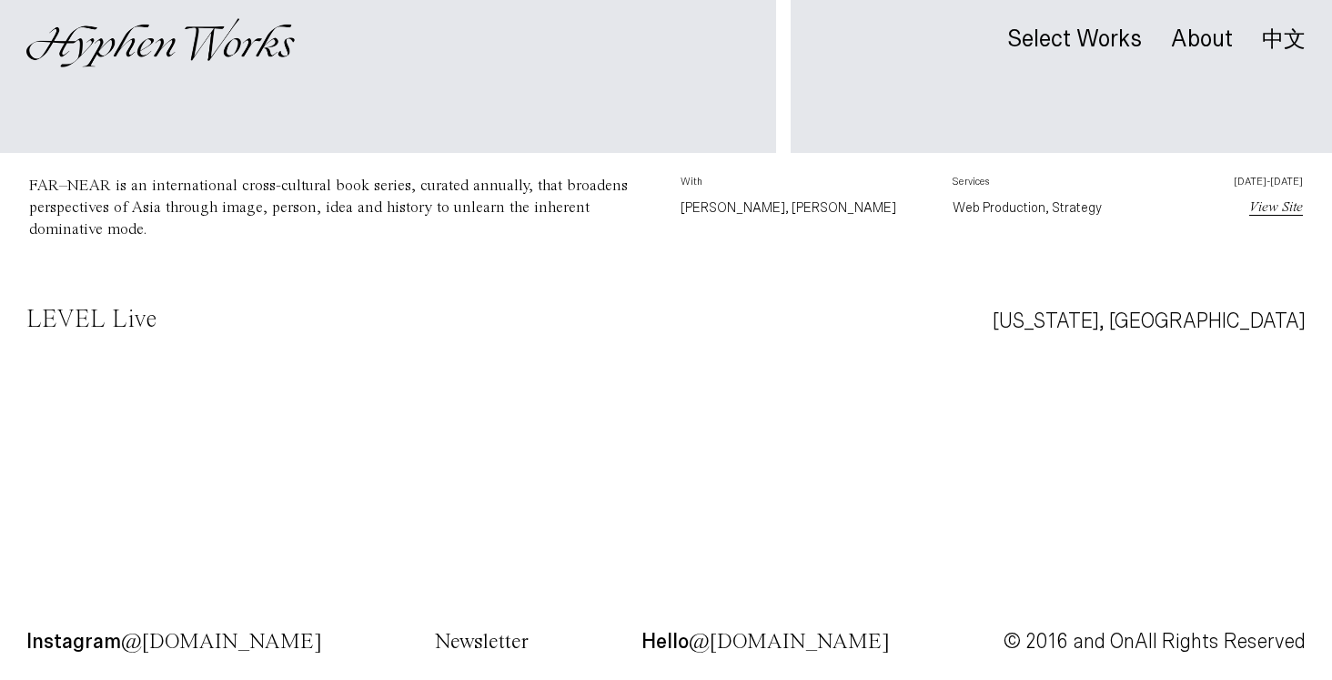
click at [110, 329] on div "LEVEL Live" at bounding box center [91, 320] width 130 height 25
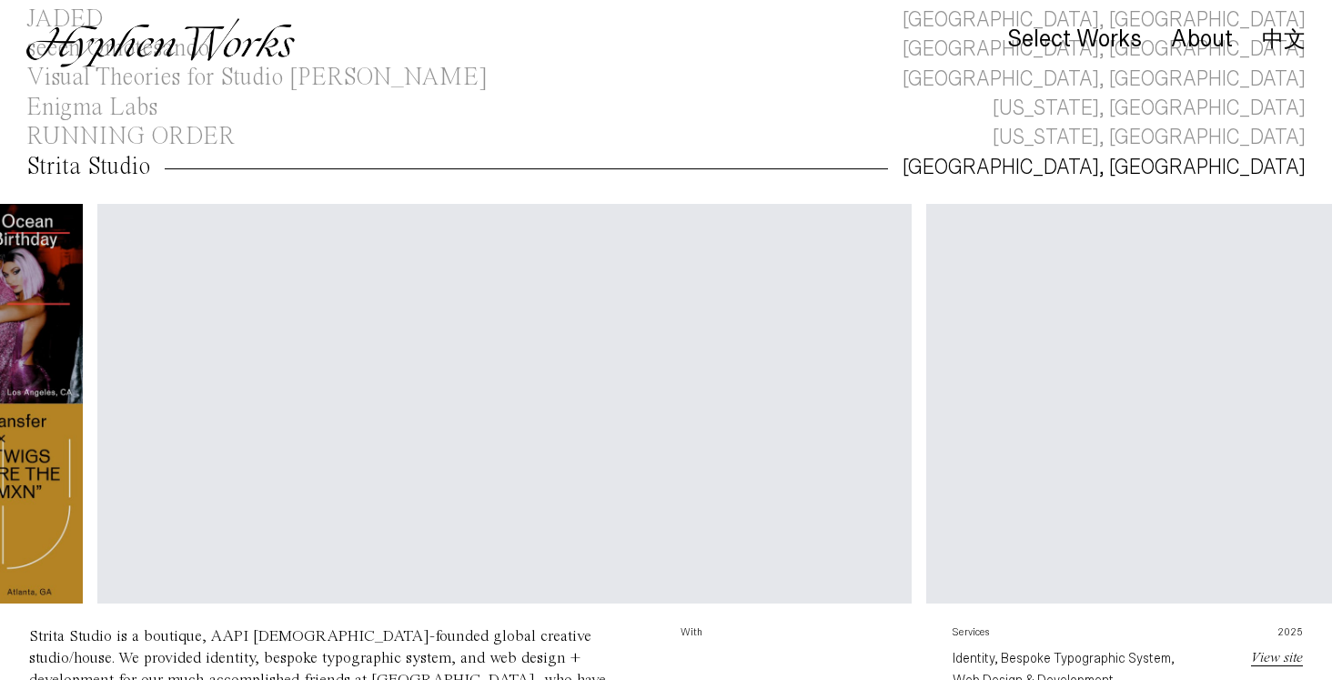
scroll to position [0, 299]
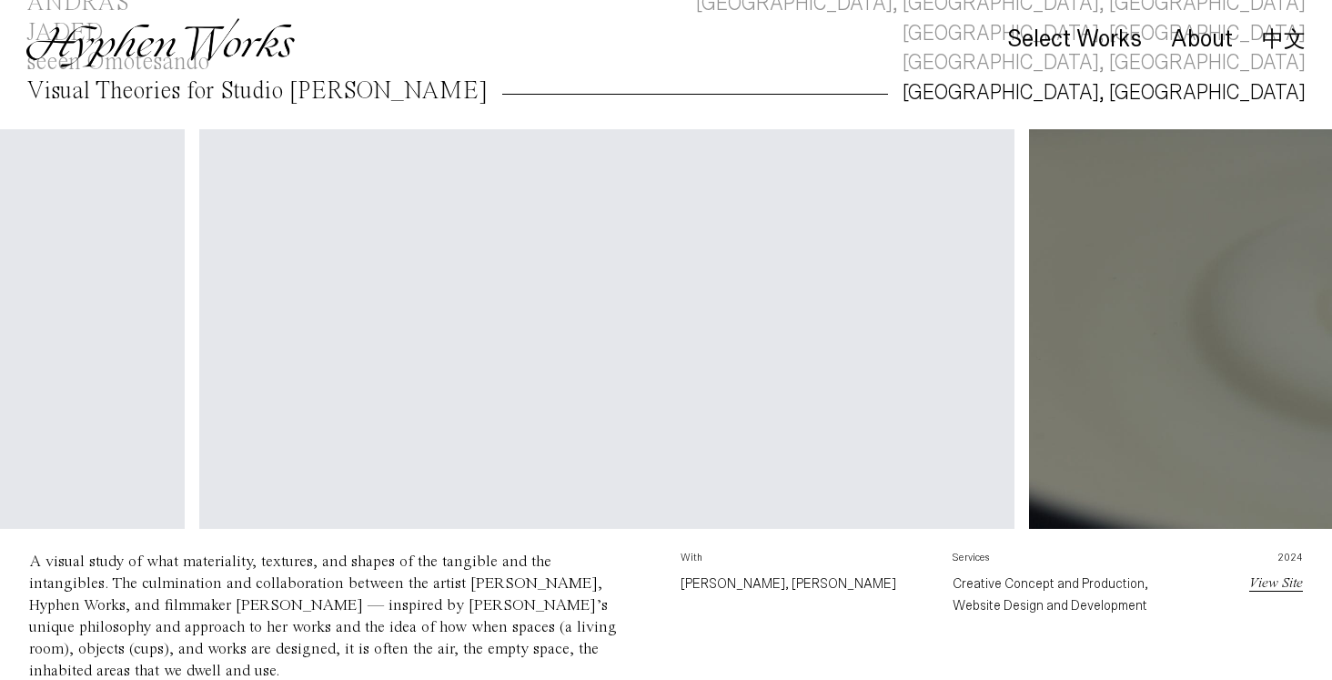
scroll to position [0, 1845]
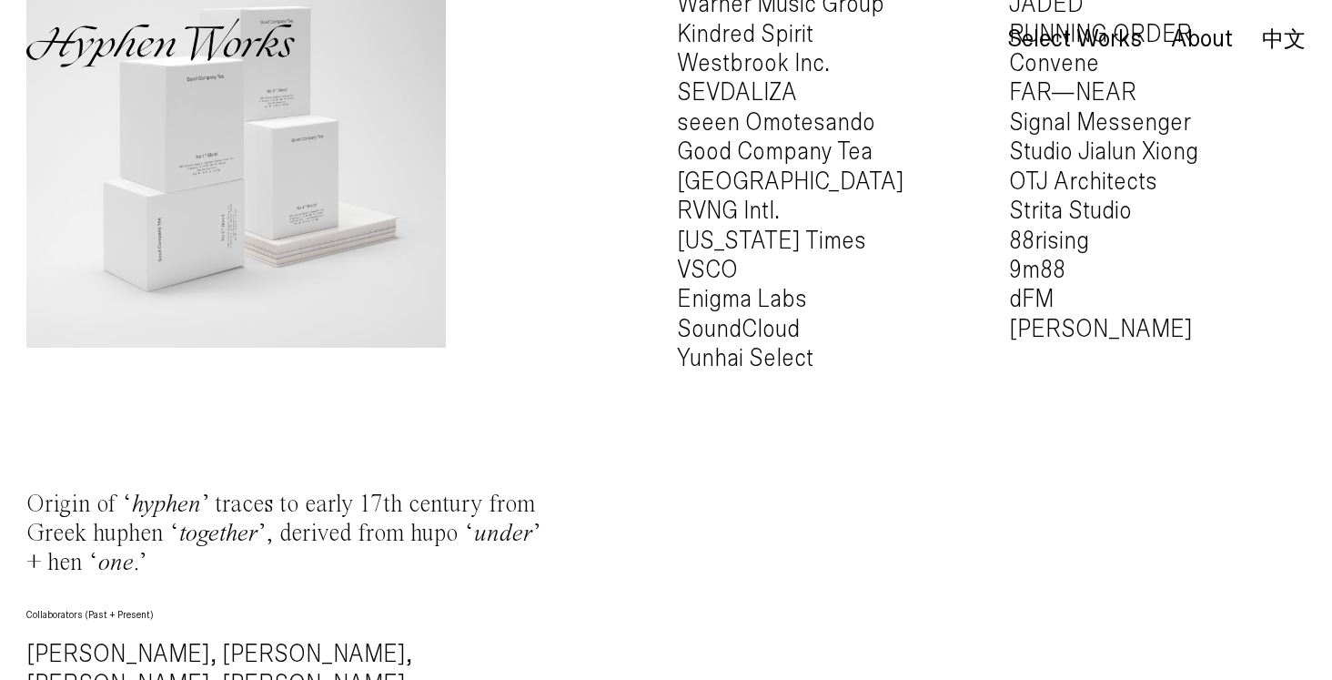
scroll to position [1871, 0]
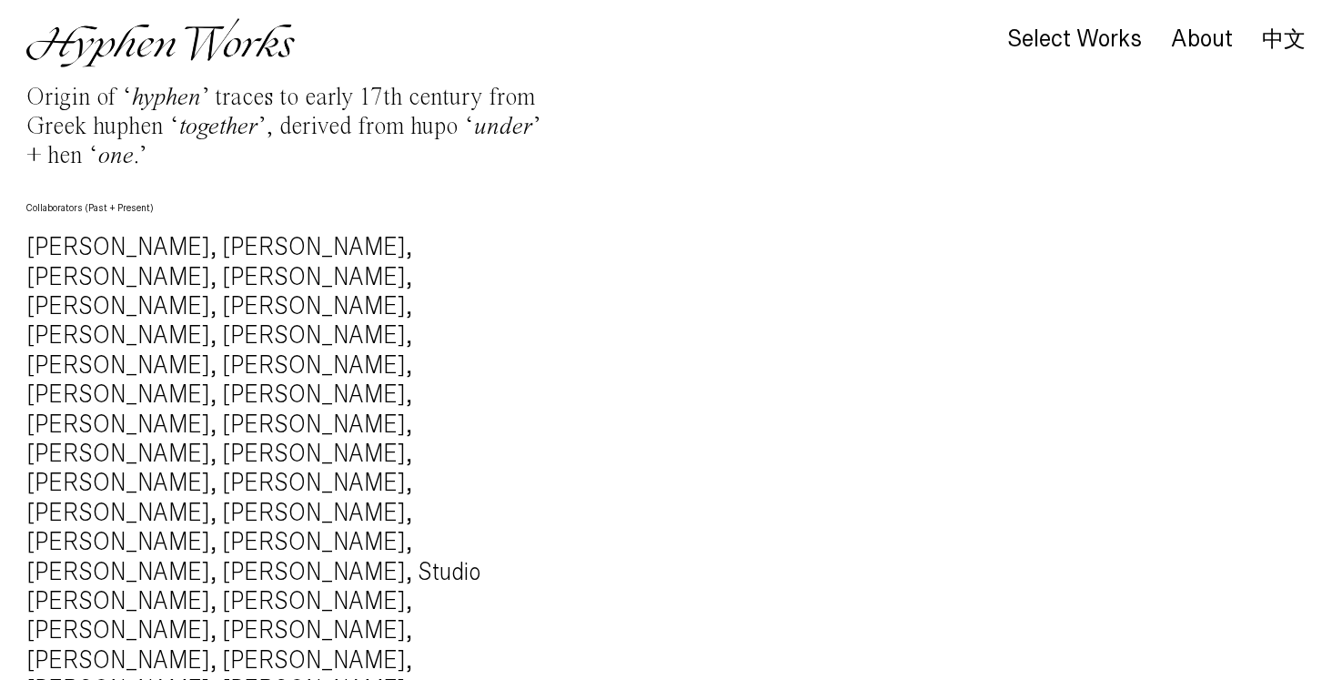
click at [156, 251] on h4 "Alec Battistoni, Mingru Xu, Nelly Simonian, Sixuan Tong, Lu Chieh, Kuan Lin, Ti…" at bounding box center [292, 528] width 533 height 590
drag, startPoint x: 156, startPoint y: 251, endPoint x: 113, endPoint y: 242, distance: 43.7
click at [113, 242] on h4 "Alec Battistoni, Mingru Xu, Nelly Simonian, Sixuan Tong, Lu Chieh, Kuan Lin, Ti…" at bounding box center [292, 528] width 533 height 590
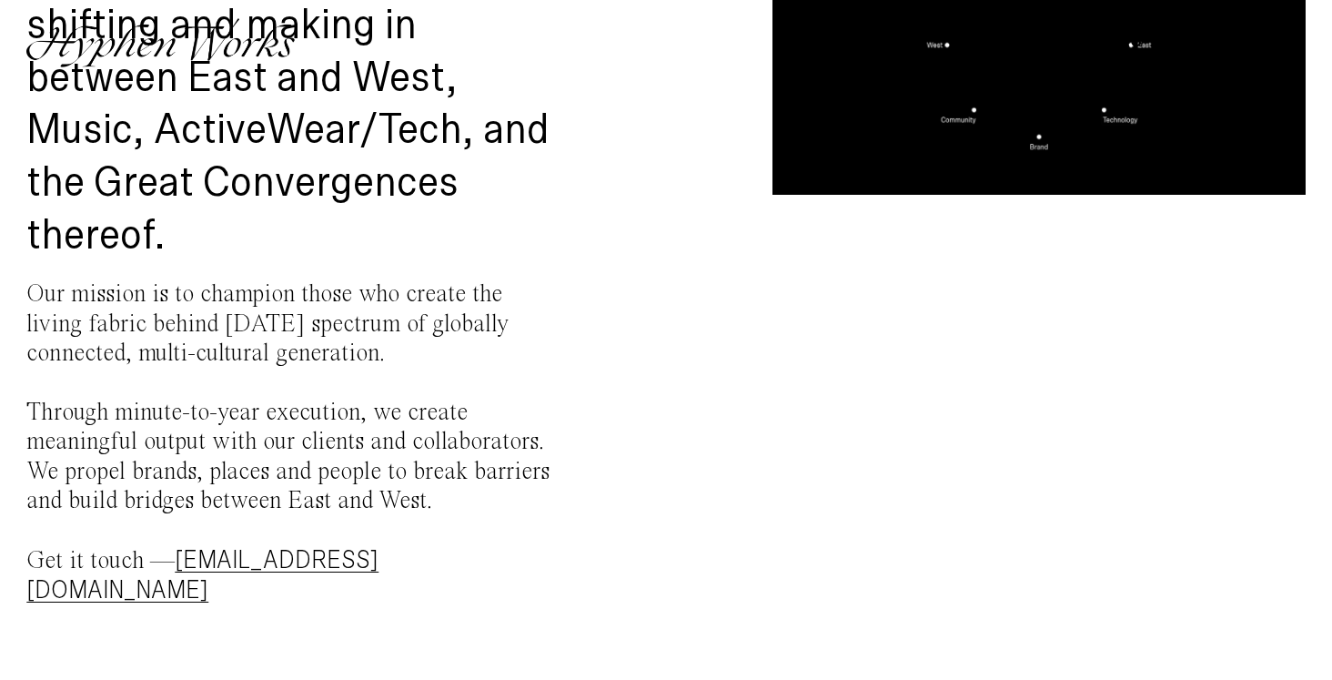
scroll to position [0, 0]
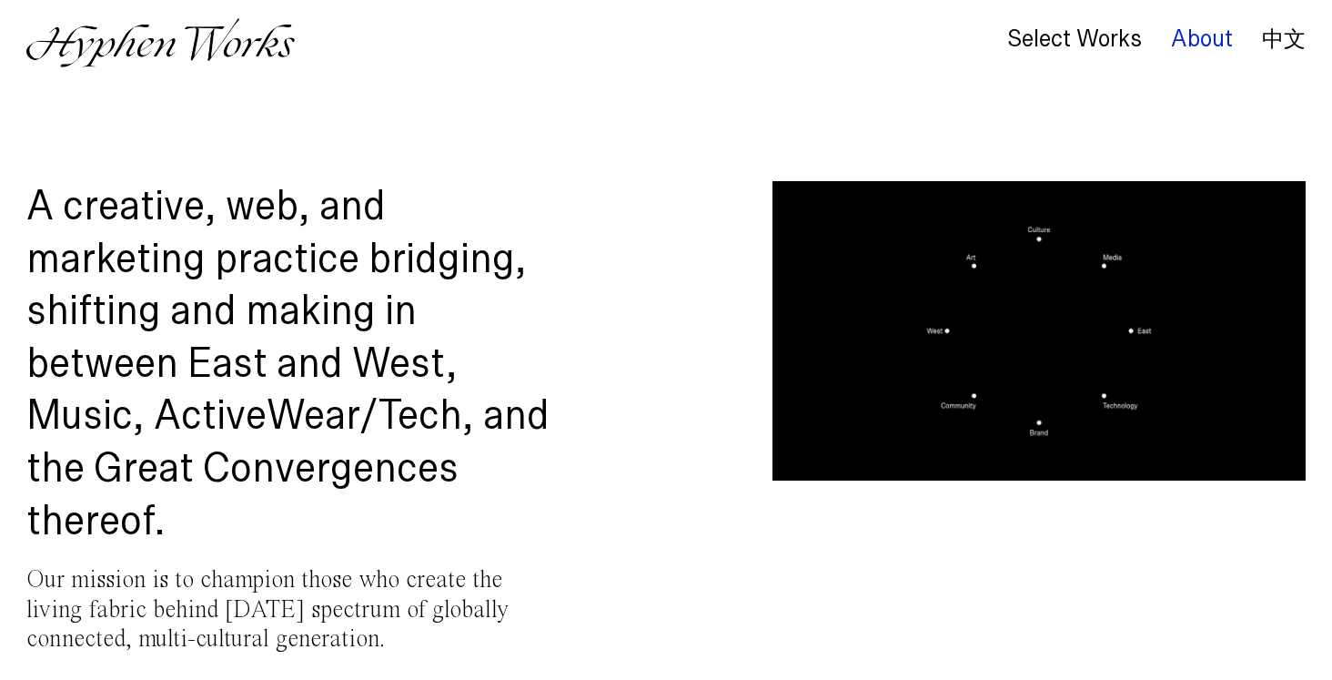
click at [1204, 44] on div "About" at bounding box center [1202, 38] width 62 height 25
click at [1283, 46] on link "中文" at bounding box center [1284, 39] width 44 height 20
